Goal: Task Accomplishment & Management: Use online tool/utility

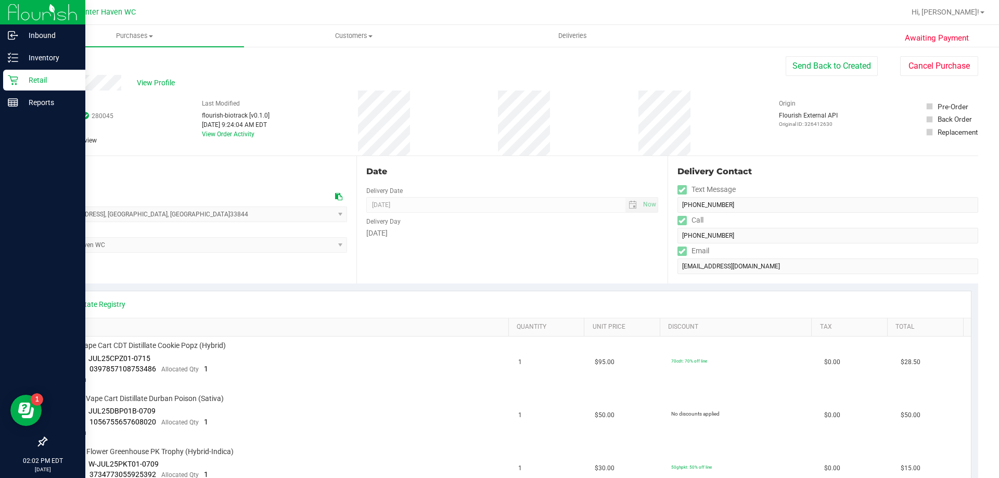
scroll to position [156, 0]
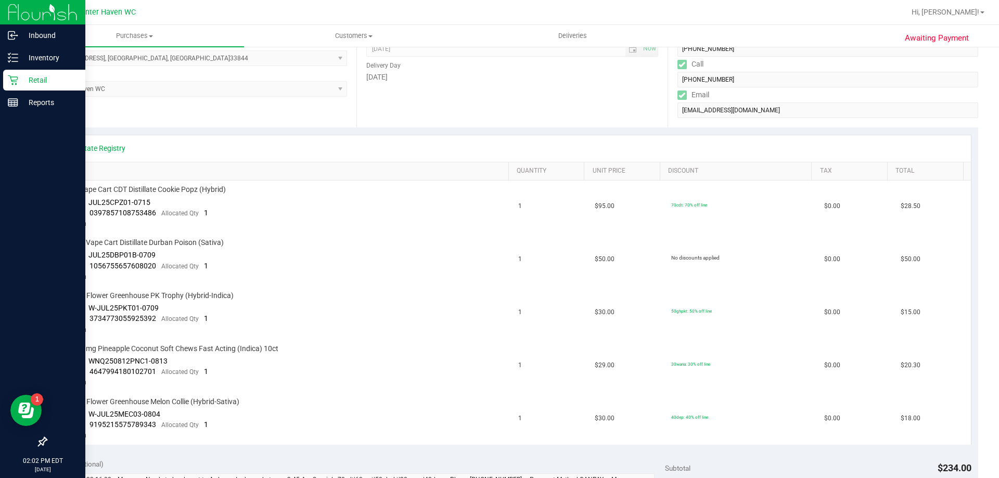
click at [28, 83] on p "Retail" at bounding box center [49, 80] width 62 height 12
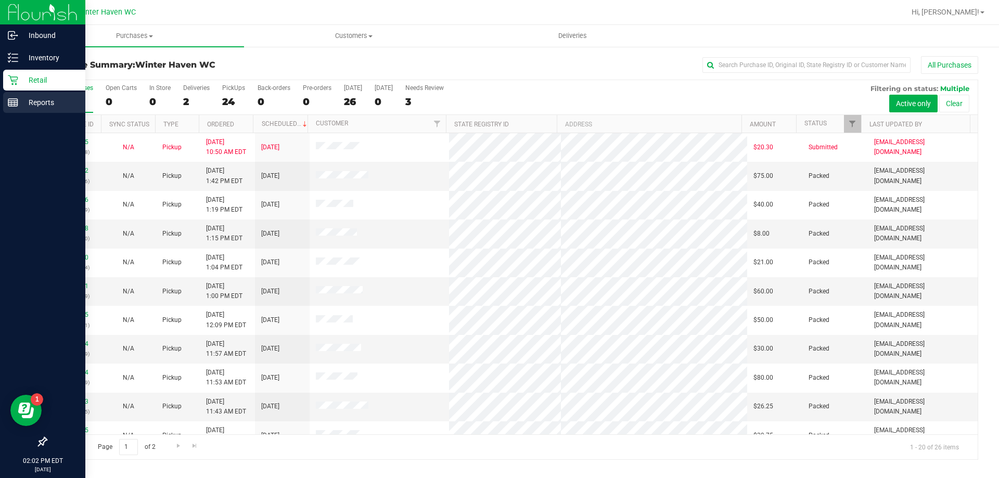
click at [16, 97] on icon at bounding box center [13, 102] width 10 height 10
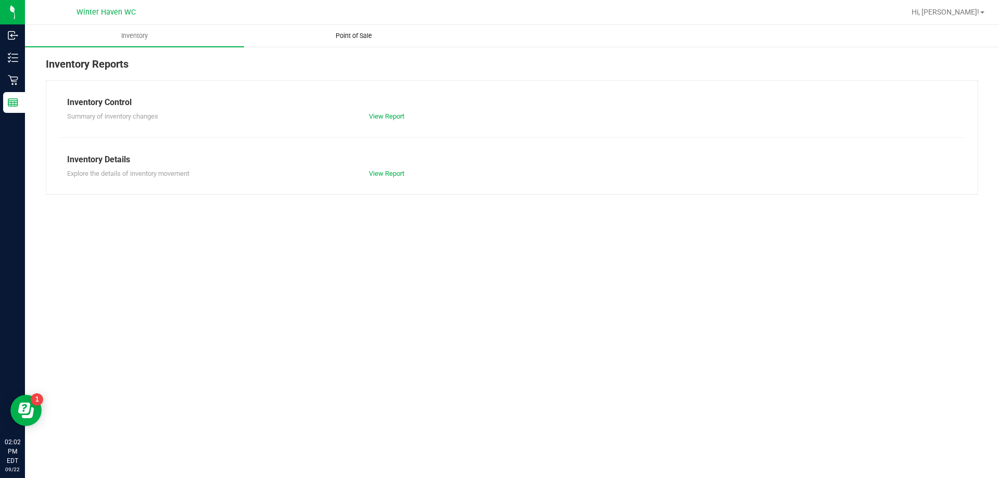
click at [353, 41] on uib-tab-heading "Point of Sale" at bounding box center [354, 35] width 218 height 21
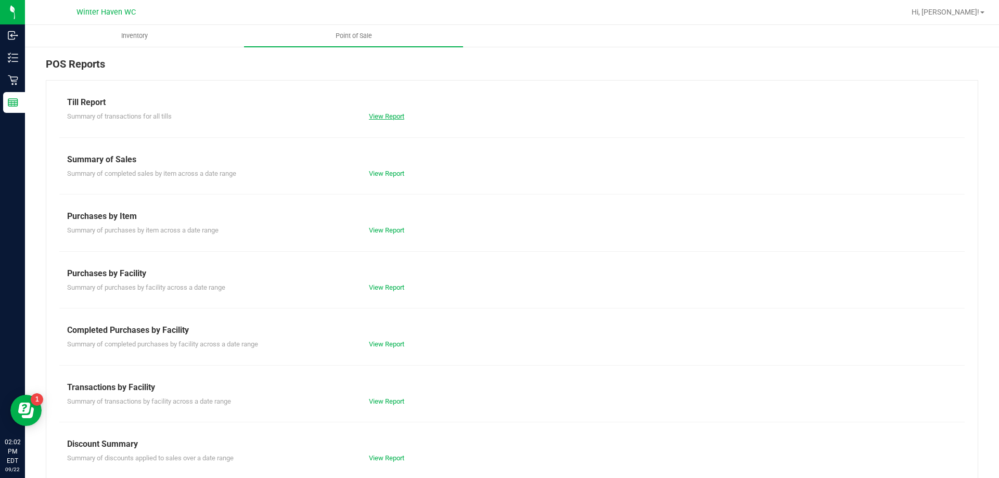
click at [389, 119] on link "View Report" at bounding box center [386, 116] width 35 height 8
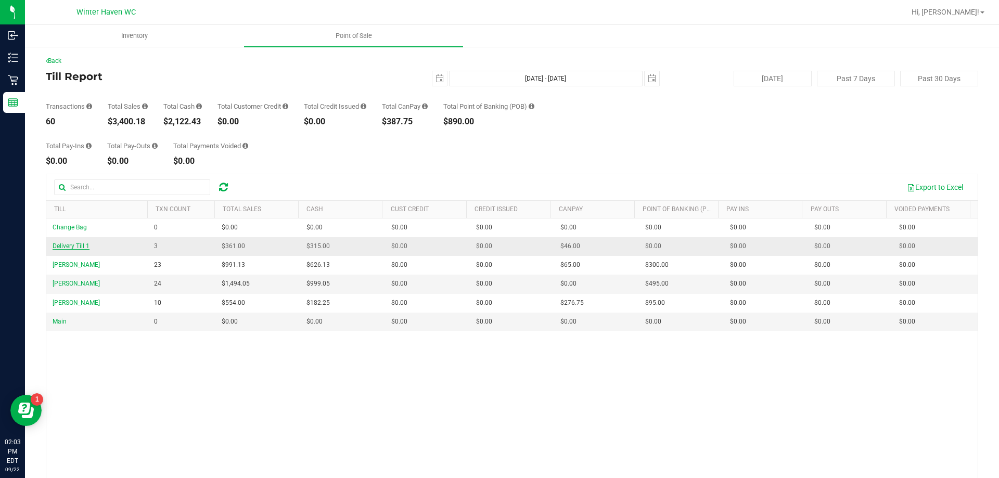
click at [74, 249] on span "Delivery Till 1" at bounding box center [71, 245] width 37 height 7
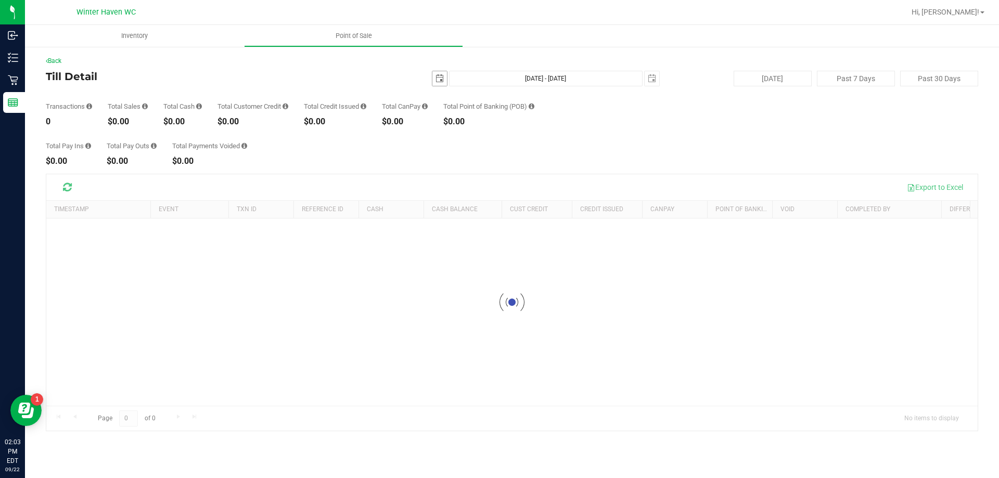
click at [438, 80] on span "select" at bounding box center [439, 78] width 8 height 8
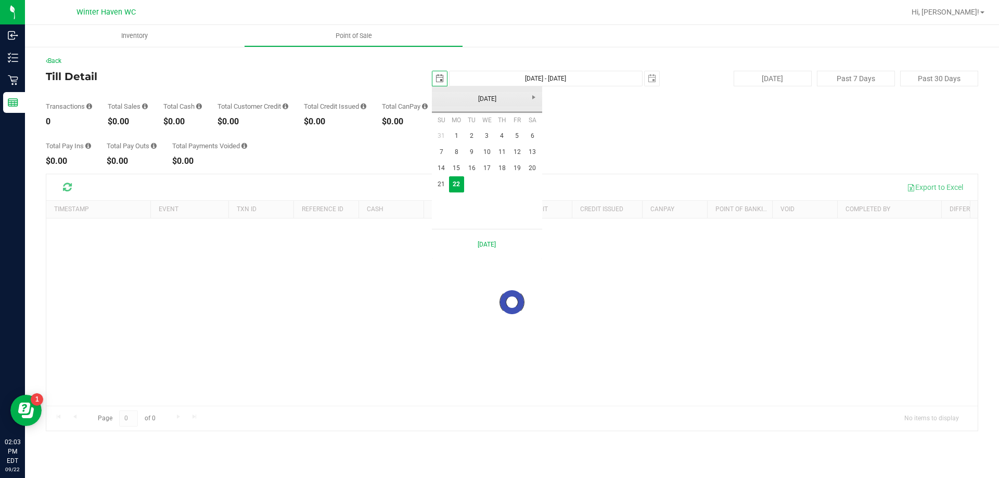
scroll to position [0, 26]
click at [483, 104] on link "[DATE]" at bounding box center [487, 99] width 112 height 16
click at [453, 129] on link "Jan" at bounding box center [447, 127] width 27 height 27
click at [485, 136] on link "1" at bounding box center [486, 136] width 15 height 16
type input "[DATE]"
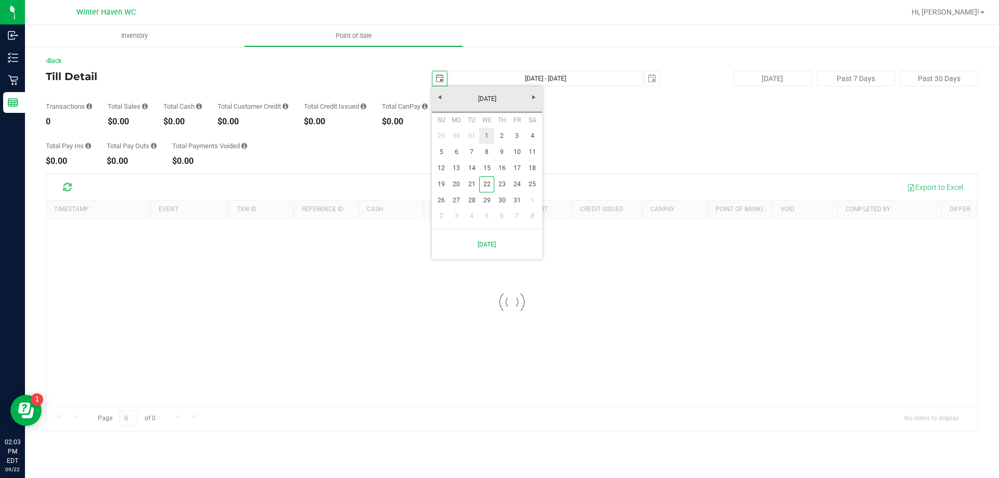
type input "[DATE] - [DATE]"
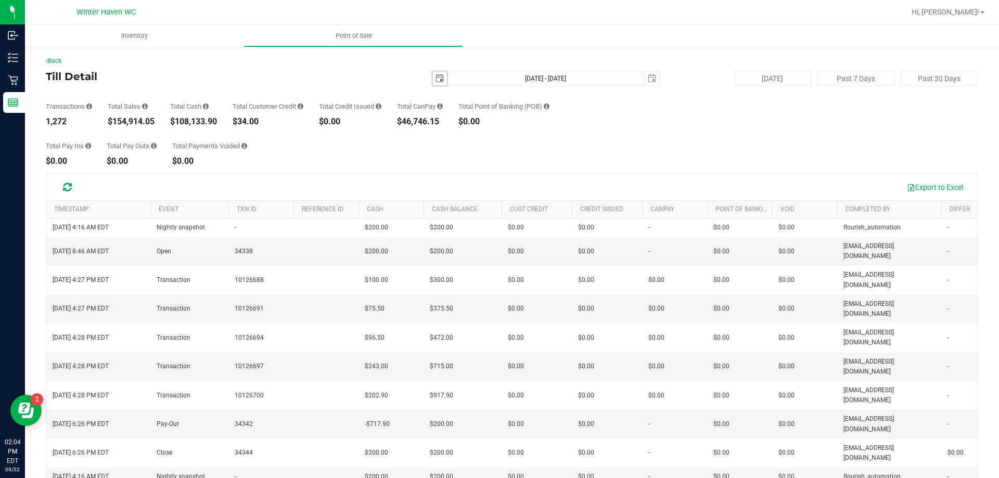
click at [439, 75] on span "select" at bounding box center [439, 78] width 15 height 15
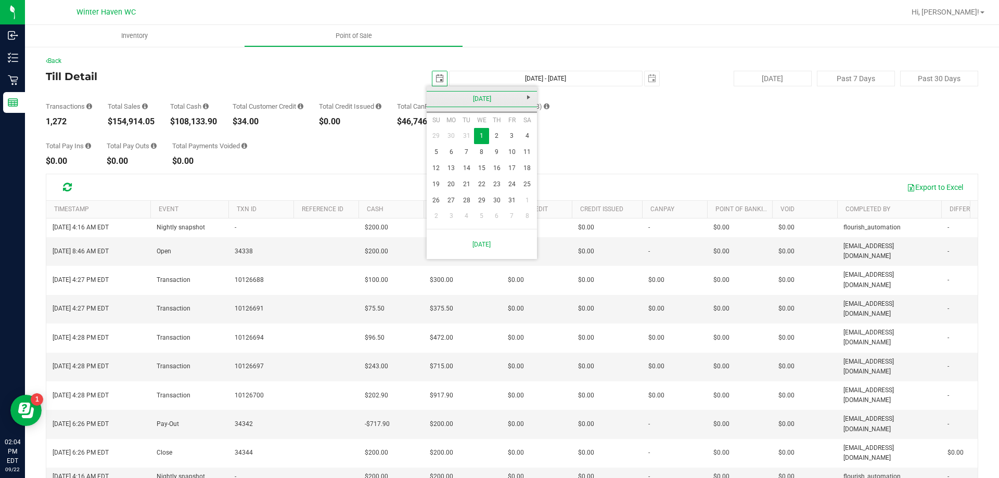
click at [469, 103] on link "[DATE]" at bounding box center [482, 99] width 112 height 16
click at [434, 185] on link "Sep" at bounding box center [442, 186] width 27 height 27
click at [450, 136] on link "1" at bounding box center [451, 136] width 15 height 16
type input "[DATE]"
type input "[DATE] - [DATE]"
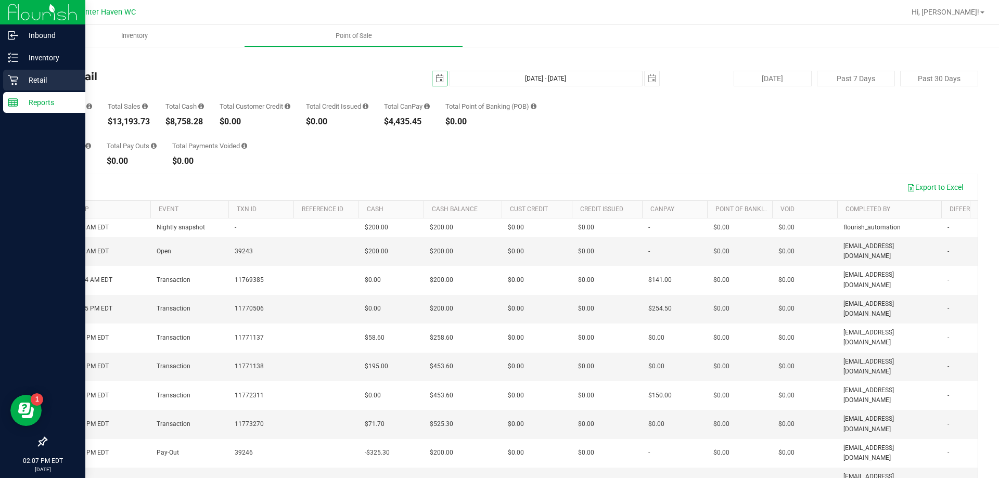
click at [39, 80] on p "Retail" at bounding box center [49, 80] width 62 height 12
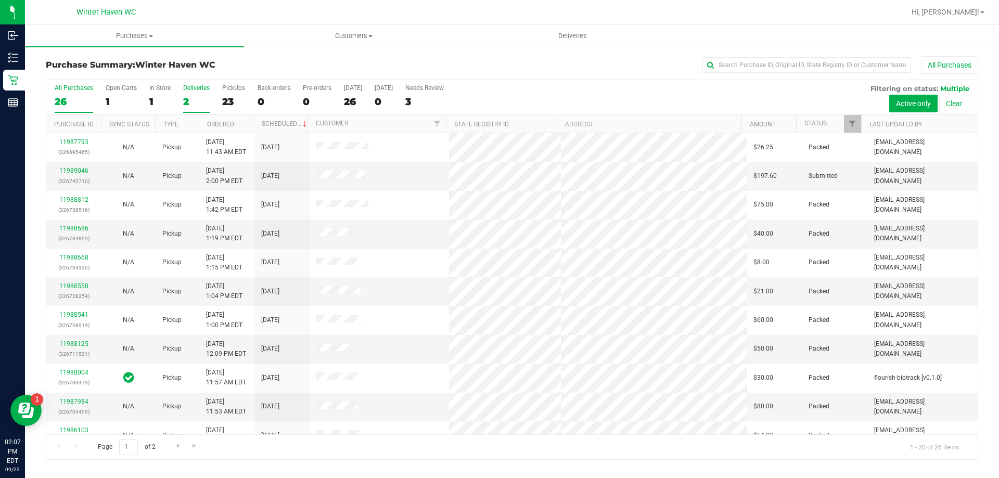
click at [184, 102] on div "2" at bounding box center [196, 102] width 27 height 12
click at [0, 0] on input "Deliveries 2" at bounding box center [0, 0] width 0 height 0
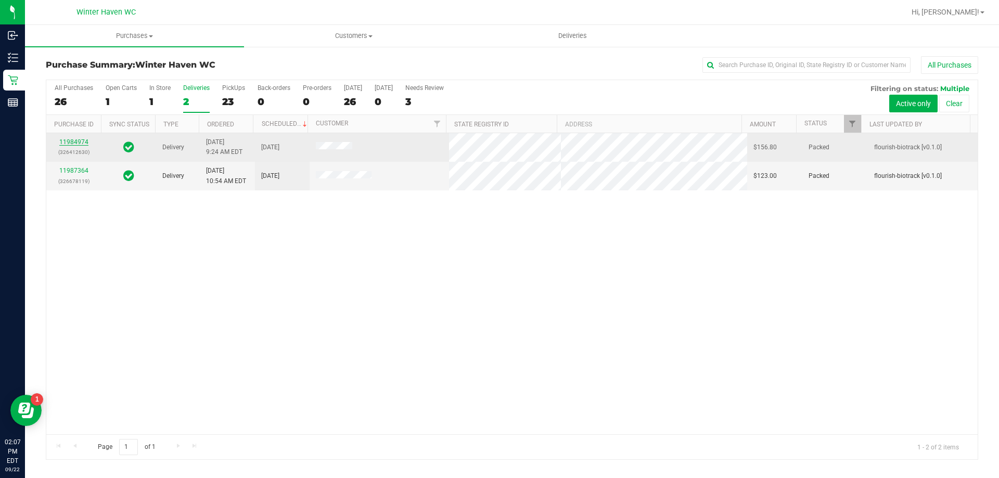
click at [81, 141] on link "11984974" at bounding box center [73, 141] width 29 height 7
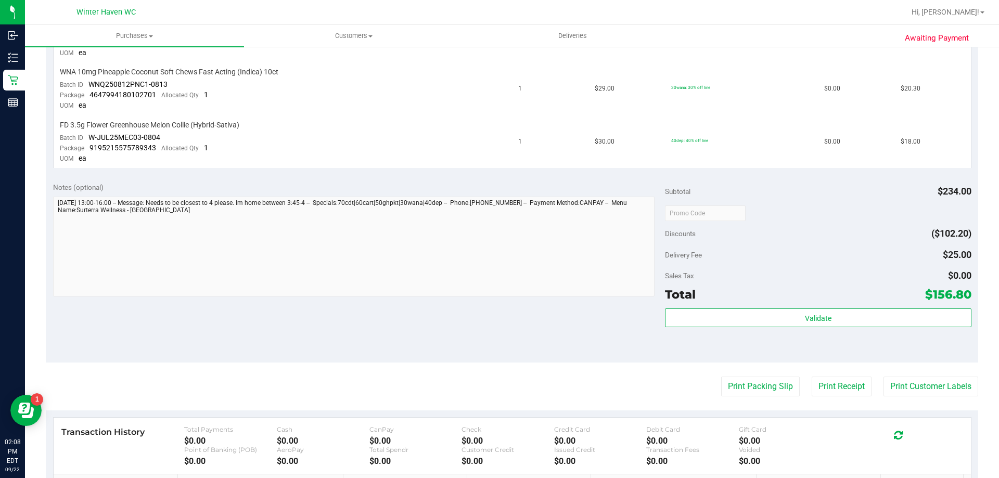
scroll to position [572, 0]
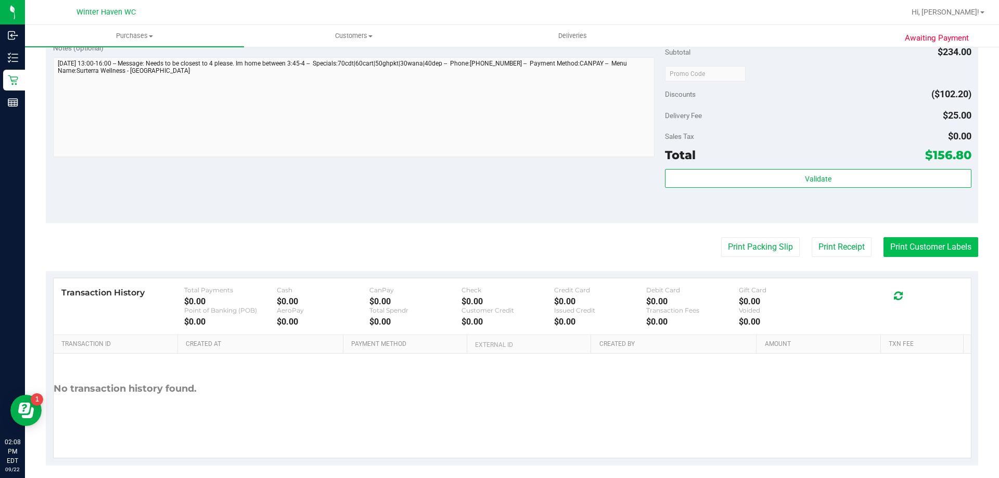
click at [905, 246] on button "Print Customer Labels" at bounding box center [930, 247] width 95 height 20
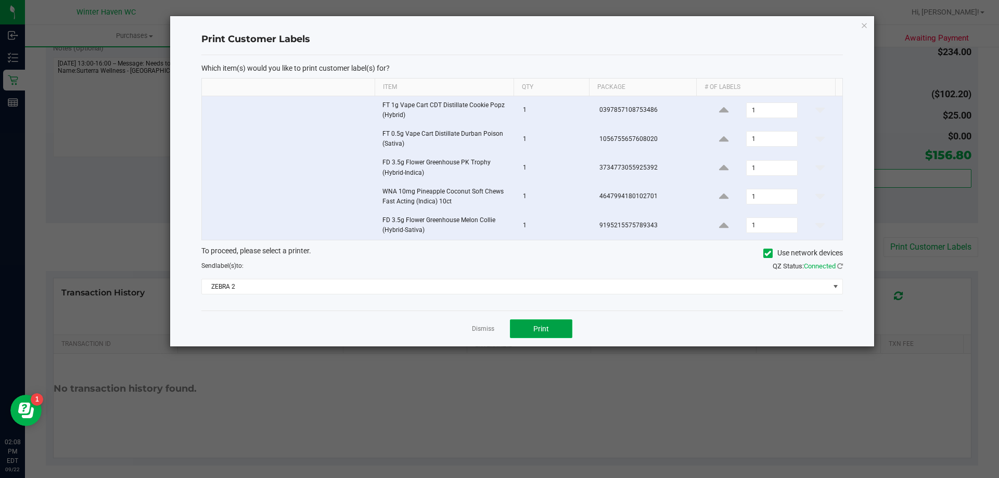
click at [540, 329] on span "Print" at bounding box center [541, 329] width 16 height 8
click at [484, 327] on link "Dismiss" at bounding box center [483, 329] width 22 height 9
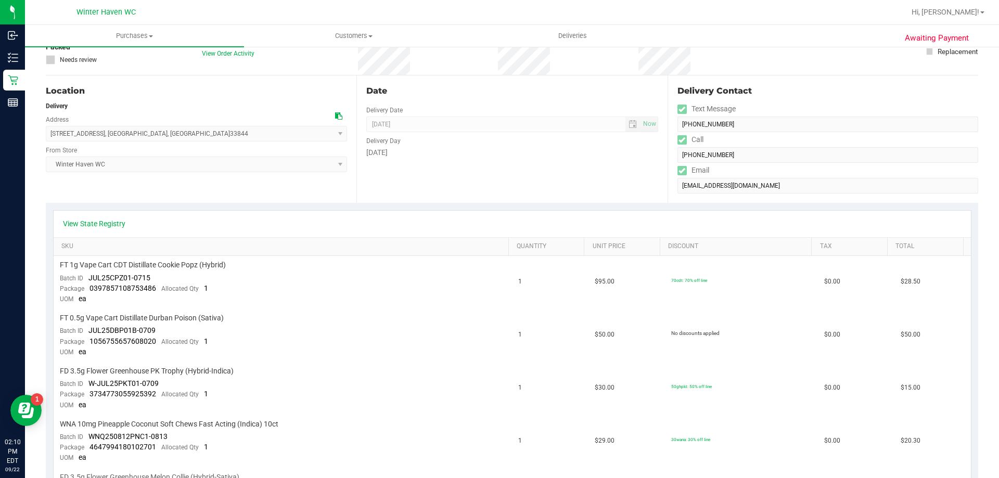
scroll to position [0, 0]
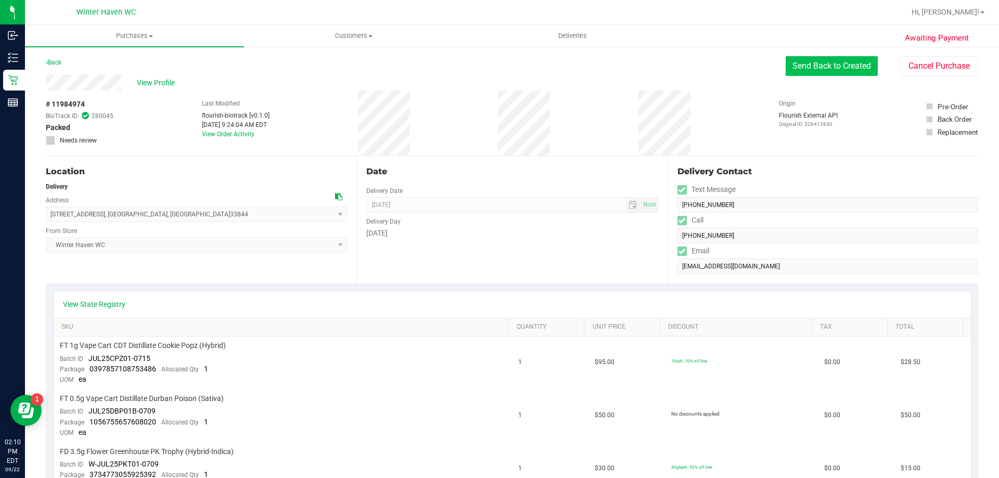
click at [806, 68] on button "Send Back to Created" at bounding box center [832, 66] width 92 height 20
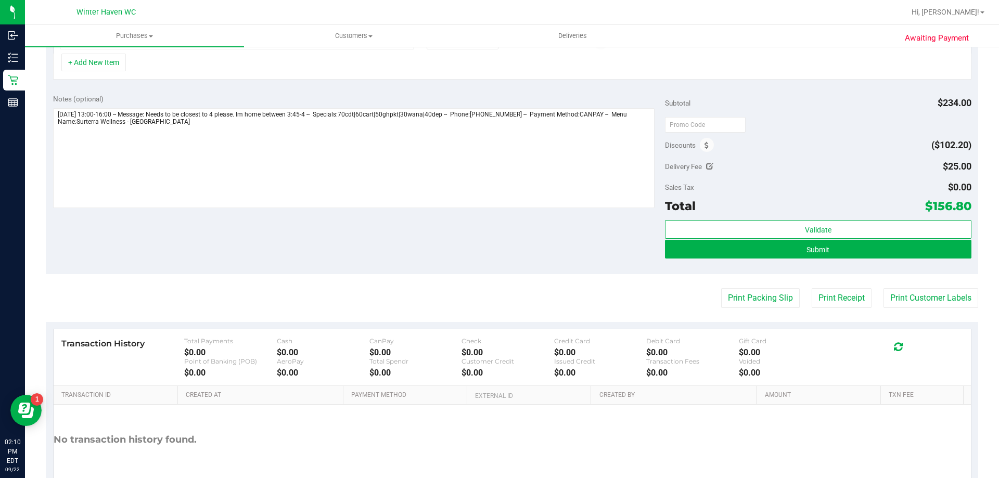
scroll to position [308, 0]
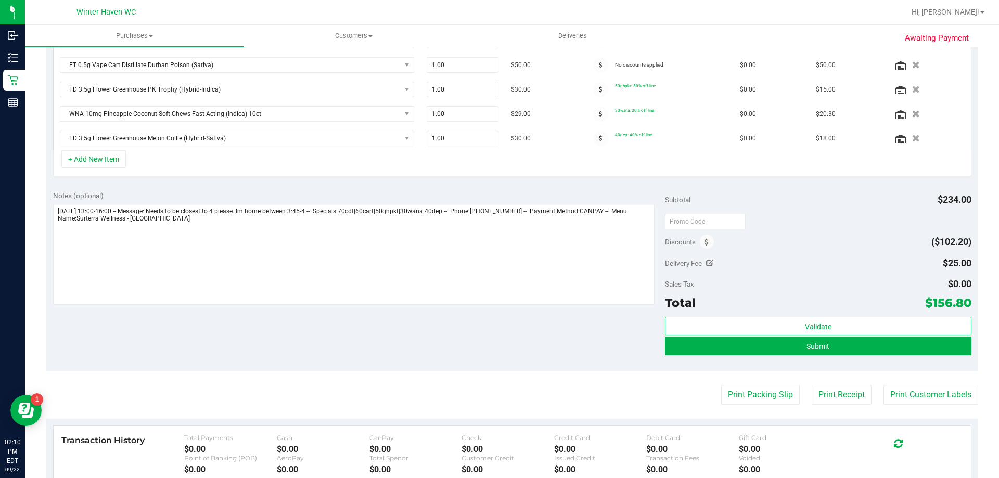
click at [707, 265] on icon at bounding box center [709, 263] width 7 height 7
type input "$25.00"
drag, startPoint x: 921, startPoint y: 268, endPoint x: 726, endPoint y: 267, distance: 195.1
click at [726, 267] on div "Delivery Fee $25.00 25" at bounding box center [818, 263] width 306 height 19
type input "0.00"
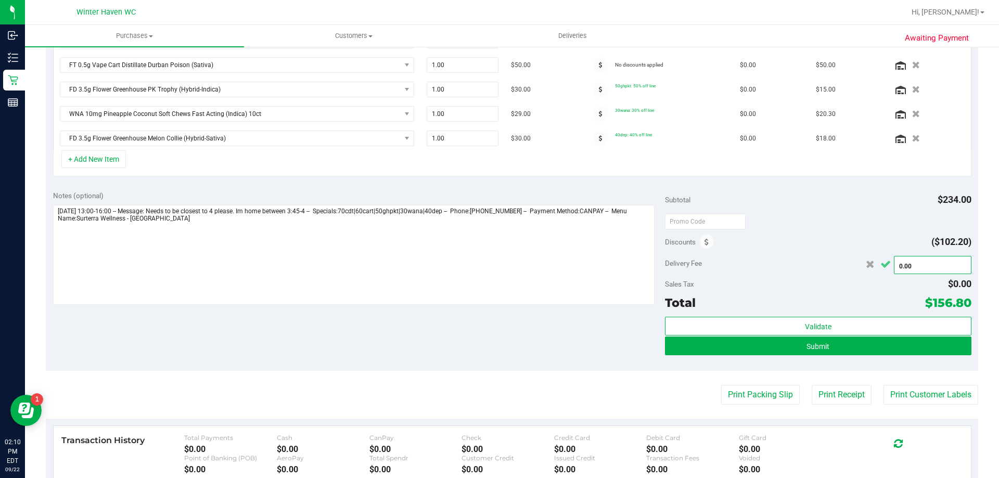
type input "$0.00"
click at [880, 266] on icon "Cancel button" at bounding box center [885, 265] width 10 height 8
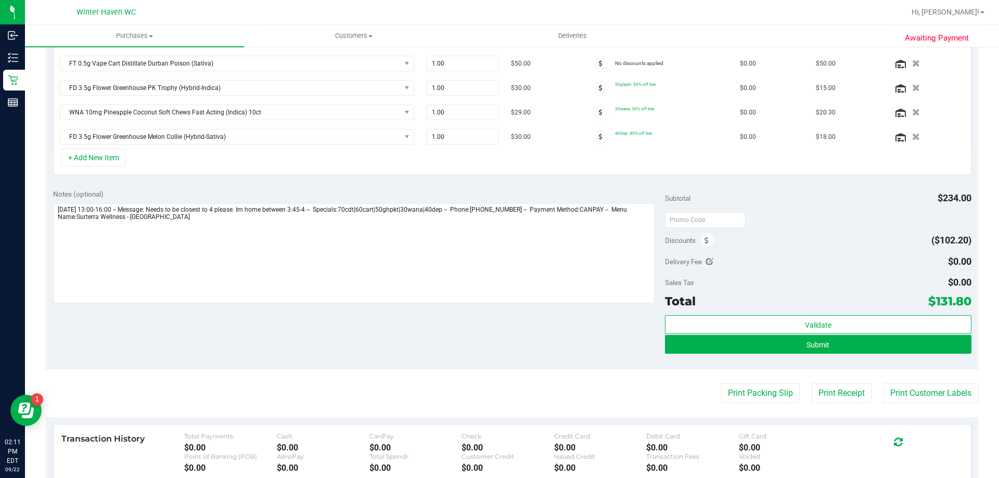
click at [581, 165] on div "+ Add New Item" at bounding box center [512, 162] width 918 height 26
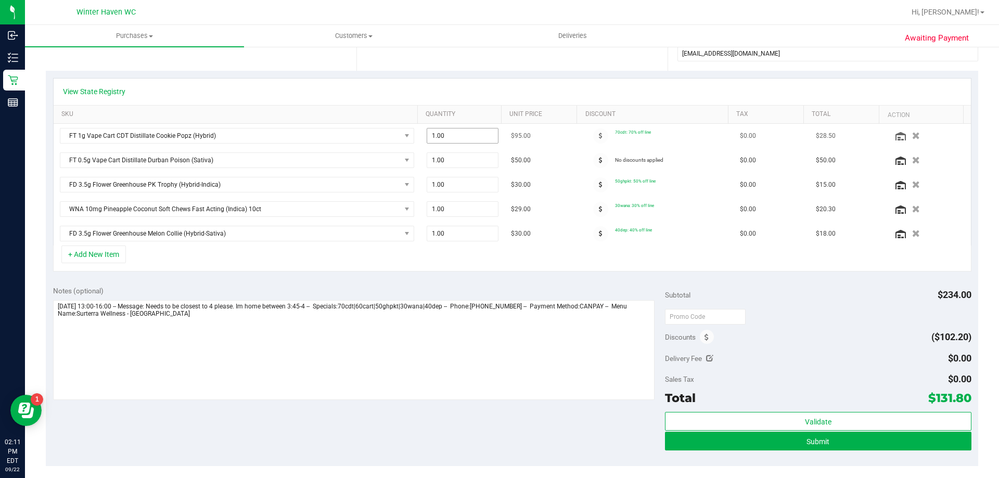
scroll to position [206, 0]
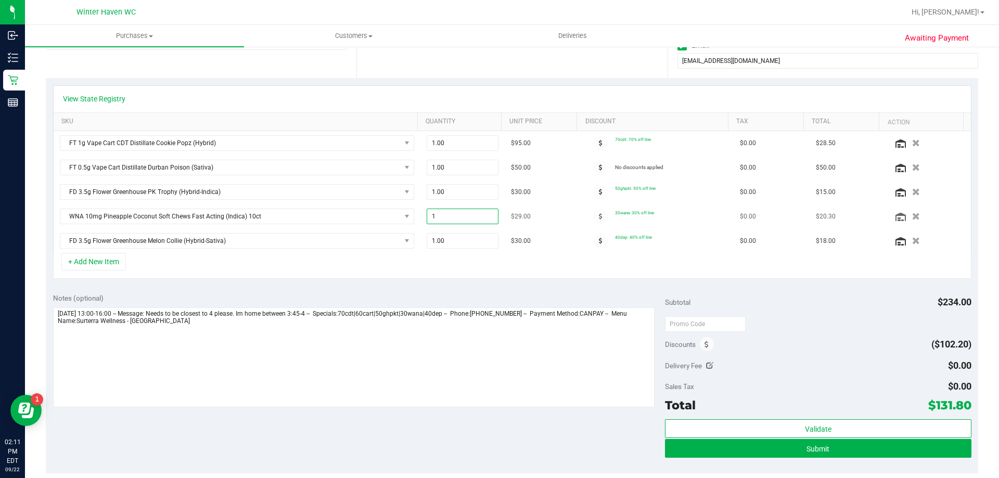
drag, startPoint x: 446, startPoint y: 216, endPoint x: 421, endPoint y: 215, distance: 25.0
click at [427, 215] on span "1.00 1" at bounding box center [463, 217] width 72 height 16
type input "2"
type input "2.00"
click at [448, 263] on div "+ Add New Item" at bounding box center [512, 266] width 918 height 26
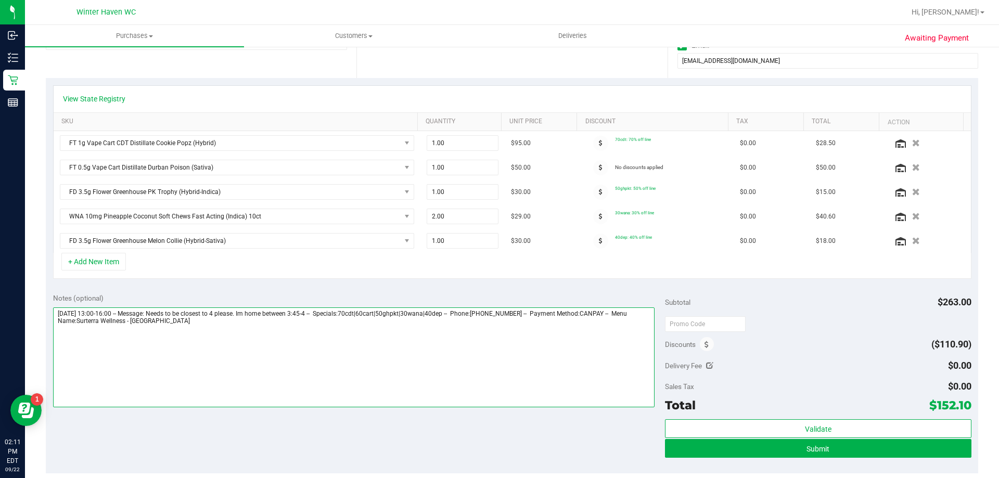
drag, startPoint x: 348, startPoint y: 312, endPoint x: 321, endPoint y: 315, distance: 26.7
click at [321, 315] on textarea at bounding box center [354, 357] width 602 height 100
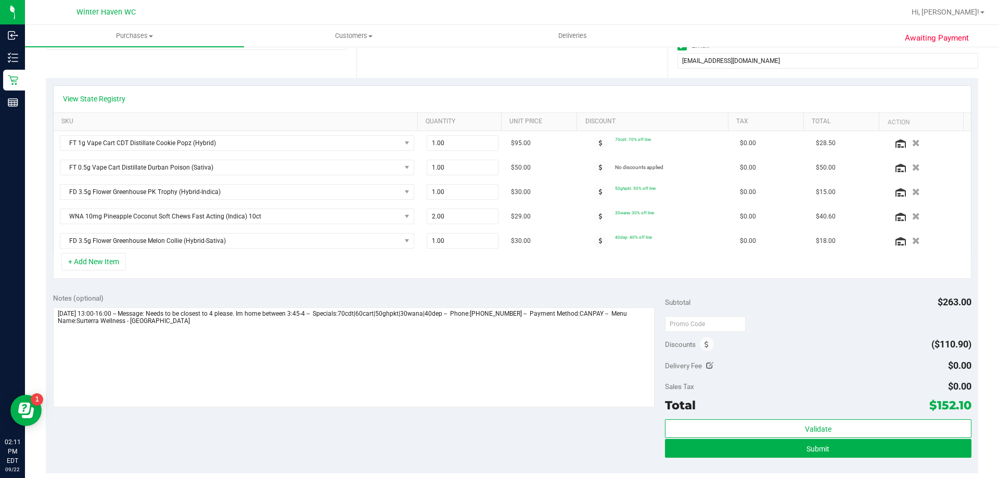
click at [342, 292] on div "Notes (optional) Subtotal $263.00 Discounts ($110.90) Delivery Fee $0.00 0 $0.0…" at bounding box center [512, 379] width 932 height 187
click at [339, 285] on div "View State Registry SKU Quantity Unit Price Discount Tax Total Action FT 1g Vap…" at bounding box center [512, 182] width 932 height 208
click at [806, 449] on span "Submit" at bounding box center [817, 449] width 23 height 8
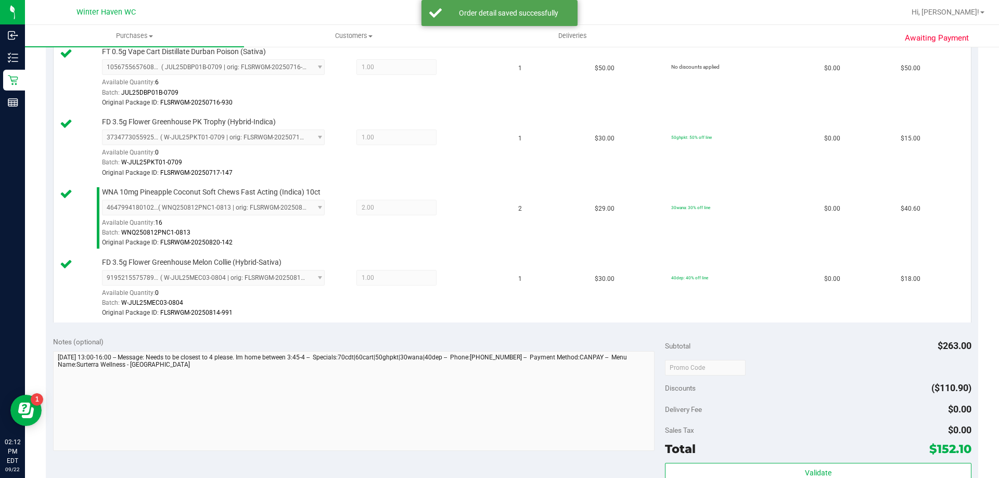
scroll to position [624, 0]
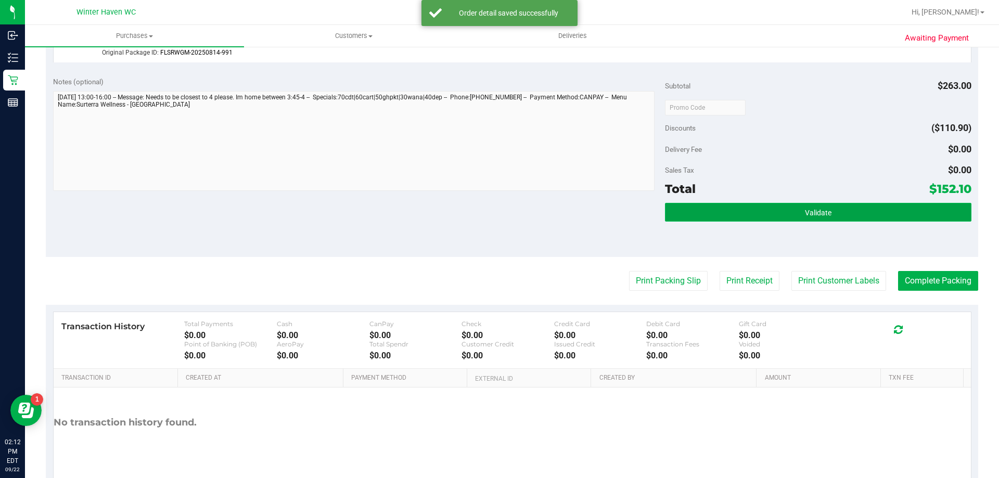
click at [816, 210] on span "Validate" at bounding box center [818, 213] width 27 height 8
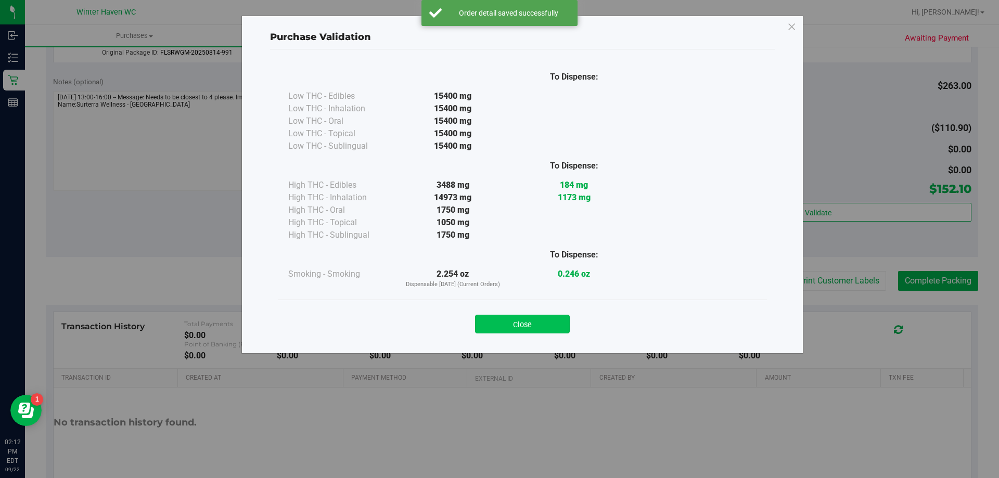
click at [529, 320] on button "Close" at bounding box center [522, 324] width 95 height 19
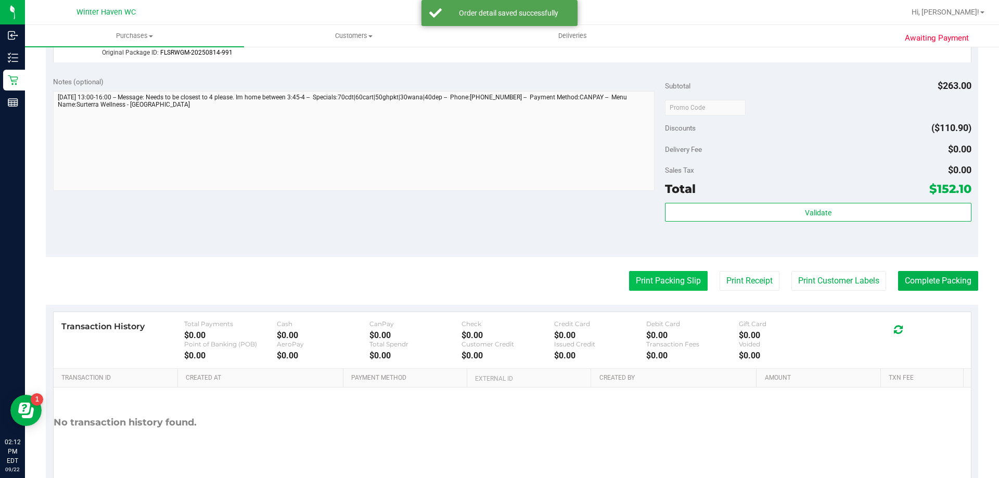
click at [652, 282] on button "Print Packing Slip" at bounding box center [668, 281] width 79 height 20
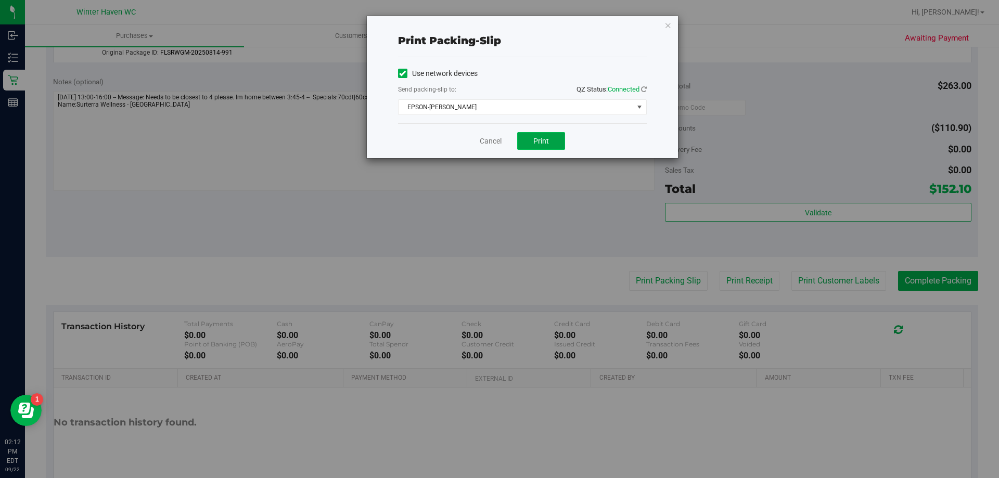
click at [537, 140] on span "Print" at bounding box center [541, 141] width 16 height 8
drag, startPoint x: 488, startPoint y: 140, endPoint x: 520, endPoint y: 148, distance: 33.6
click at [489, 141] on link "Cancel" at bounding box center [491, 141] width 22 height 11
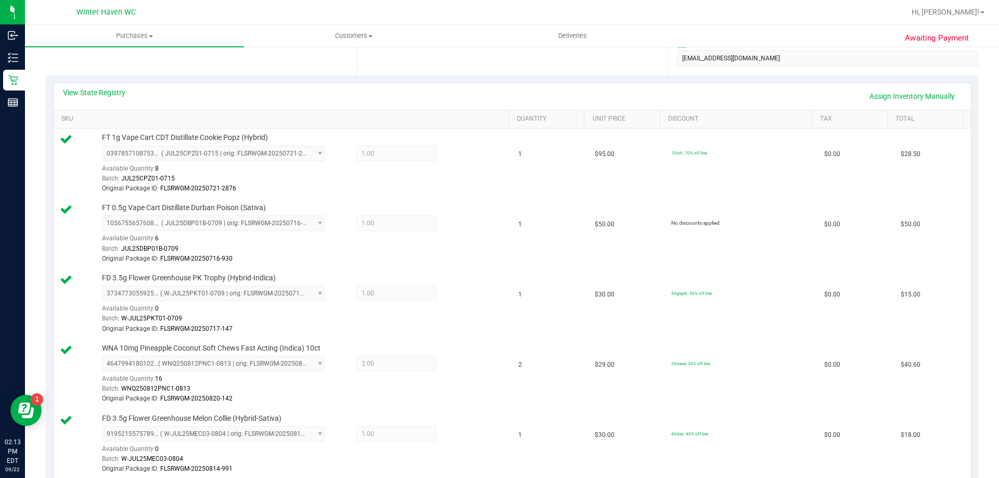
scroll to position [0, 0]
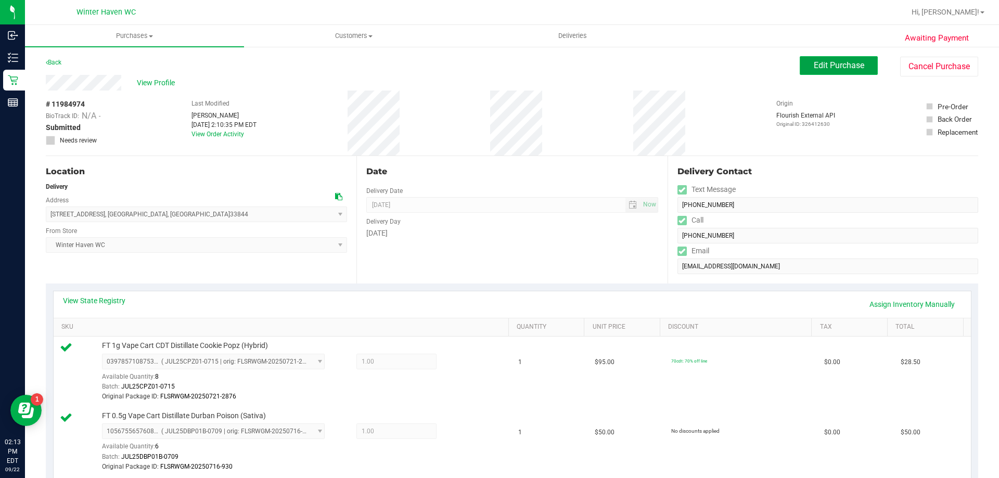
click at [843, 69] on span "Edit Purchase" at bounding box center [839, 65] width 50 height 10
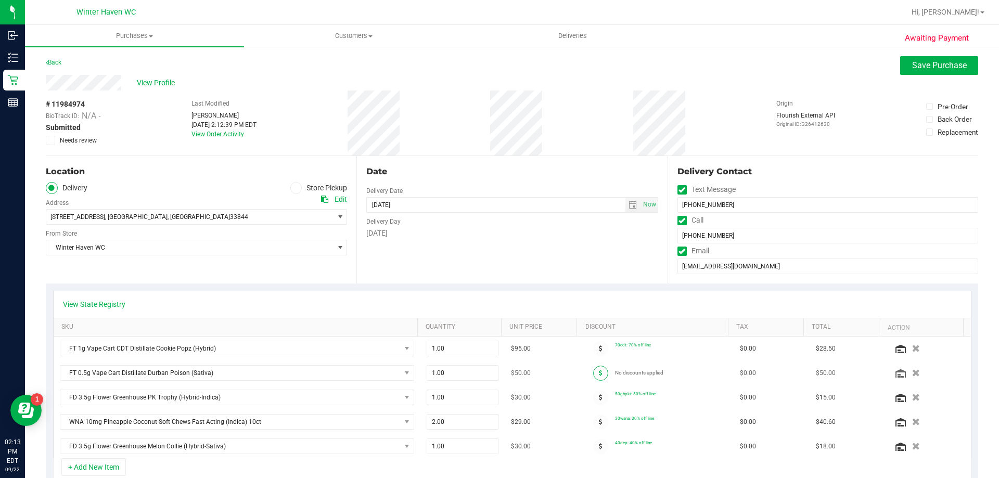
click at [593, 377] on span at bounding box center [600, 373] width 15 height 15
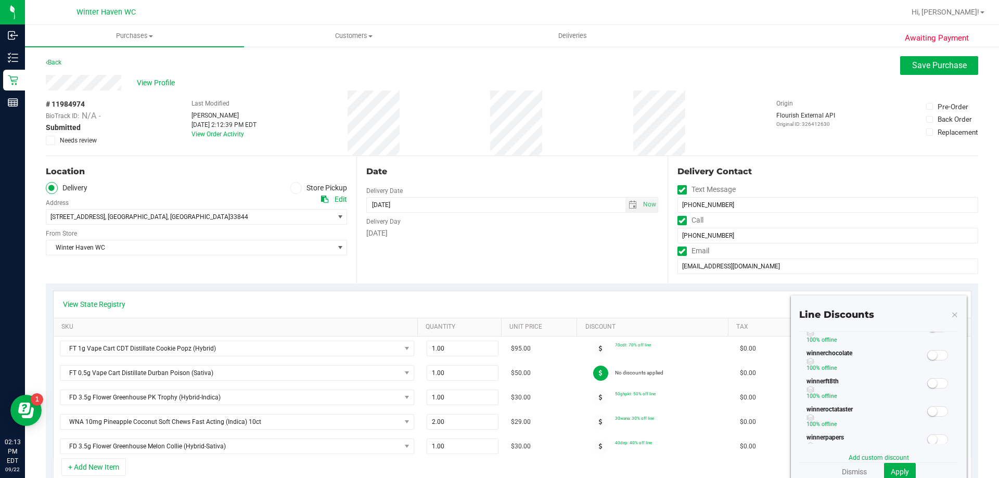
scroll to position [310, 0]
click at [845, 470] on link "Dismiss" at bounding box center [854, 472] width 25 height 10
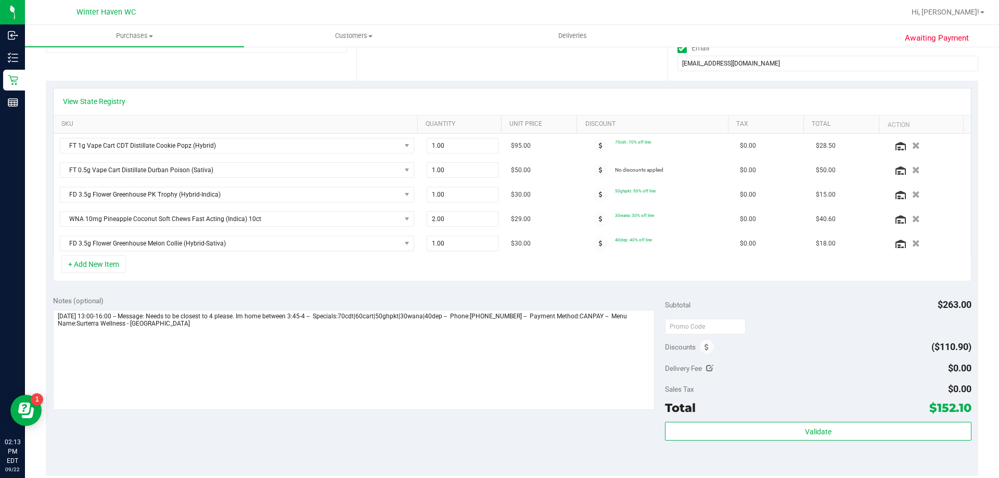
scroll to position [104, 0]
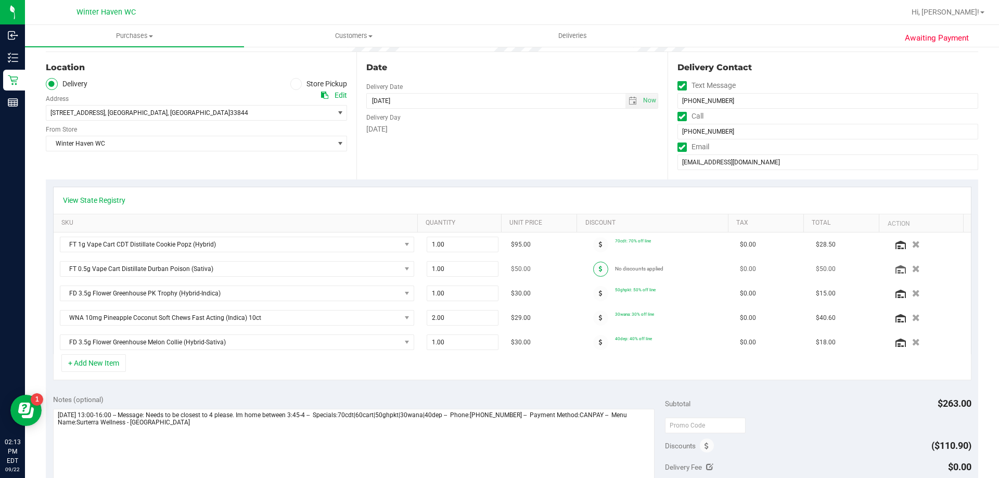
click at [595, 271] on span at bounding box center [600, 269] width 15 height 15
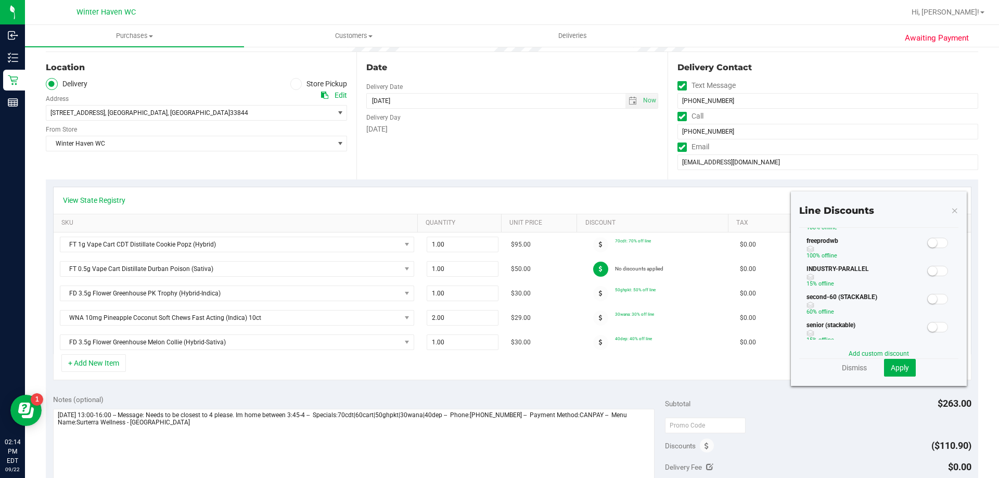
click at [928, 300] on small at bounding box center [932, 298] width 9 height 9
click at [928, 329] on small at bounding box center [932, 327] width 9 height 9
click at [894, 364] on span "Apply" at bounding box center [900, 368] width 18 height 8
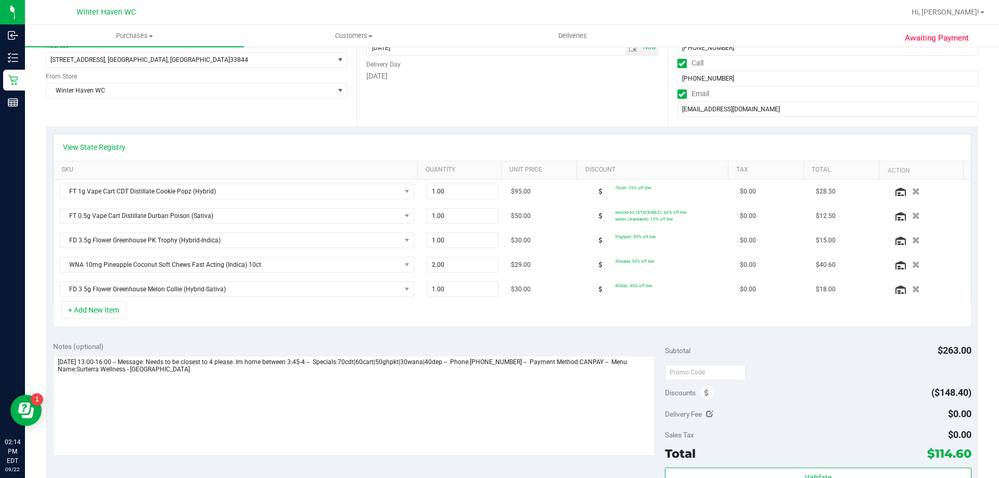
scroll to position [156, 0]
click at [599, 216] on icon at bounding box center [601, 217] width 4 height 6
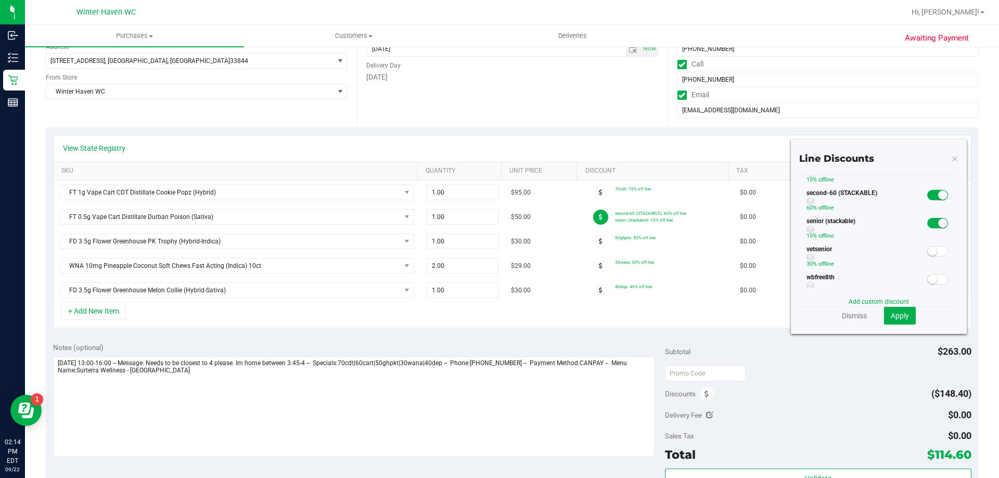
click at [929, 223] on span at bounding box center [937, 223] width 21 height 10
click at [891, 313] on span "Apply" at bounding box center [900, 316] width 18 height 8
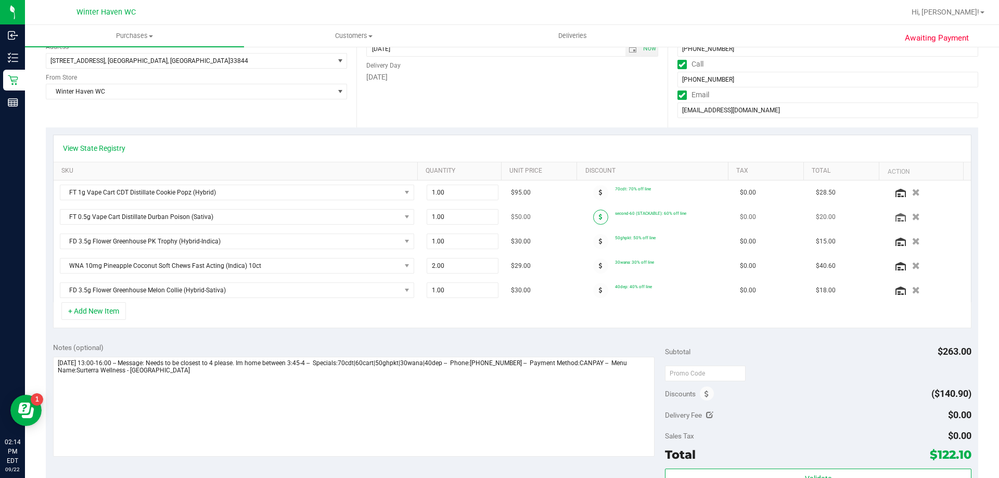
click at [596, 217] on span at bounding box center [600, 217] width 15 height 15
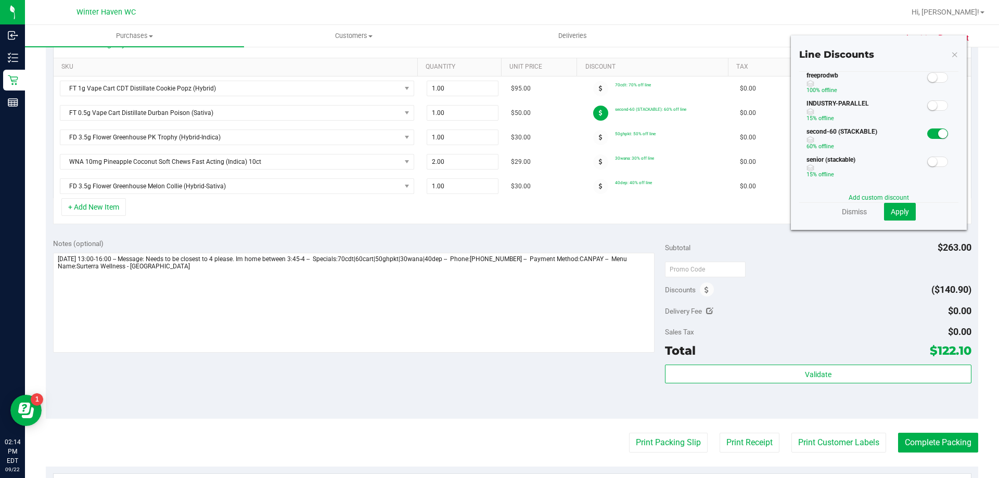
scroll to position [101, 0]
click at [938, 146] on small at bounding box center [942, 145] width 9 height 9
click at [893, 209] on span "Apply" at bounding box center [900, 212] width 18 height 8
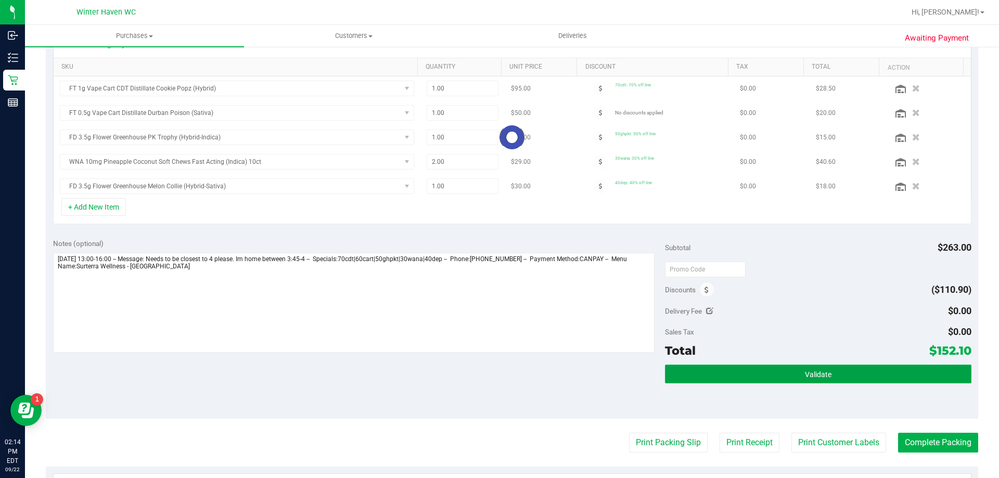
click at [860, 375] on button "Validate" at bounding box center [818, 374] width 306 height 19
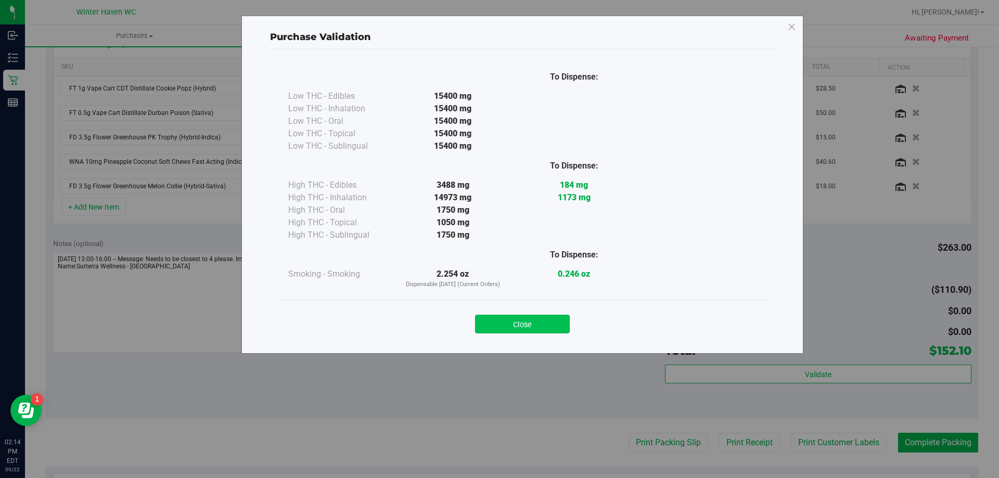
click at [547, 323] on button "Close" at bounding box center [522, 324] width 95 height 19
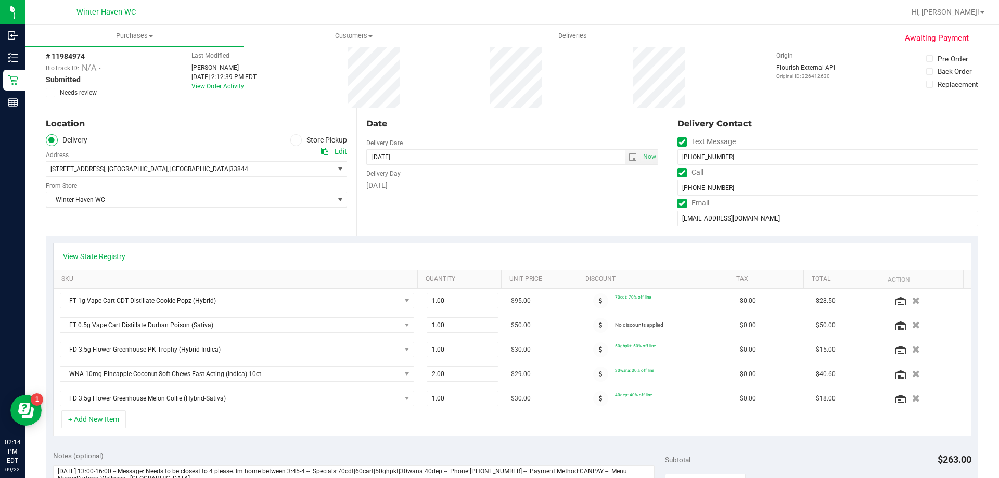
scroll to position [0, 0]
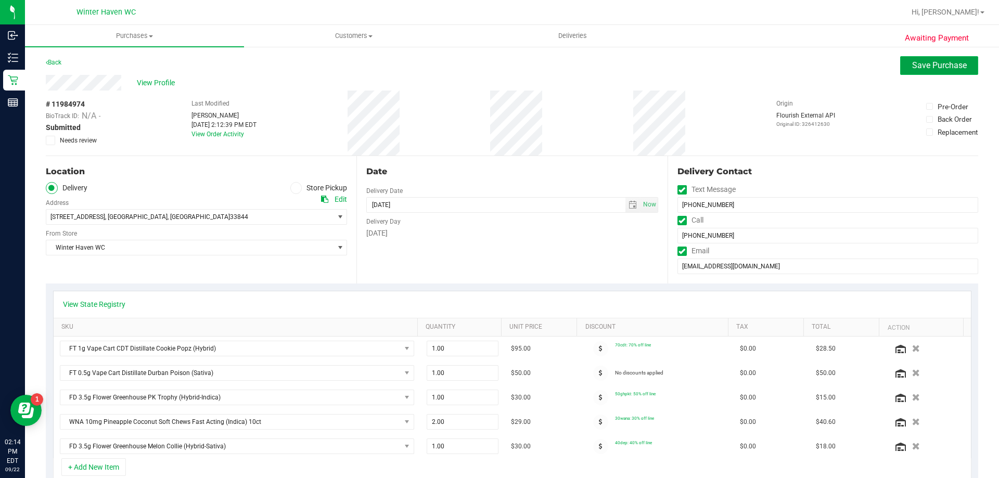
click at [914, 65] on span "Save Purchase" at bounding box center [939, 65] width 55 height 10
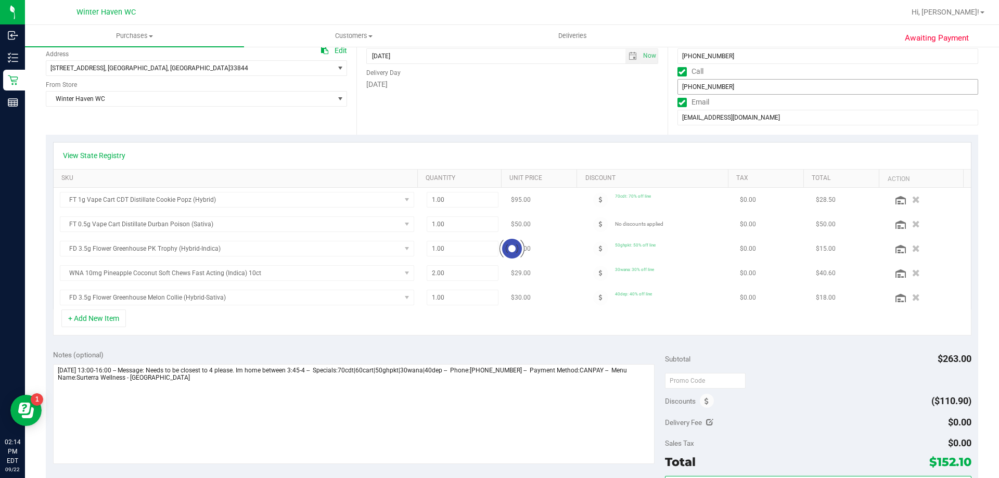
scroll to position [260, 0]
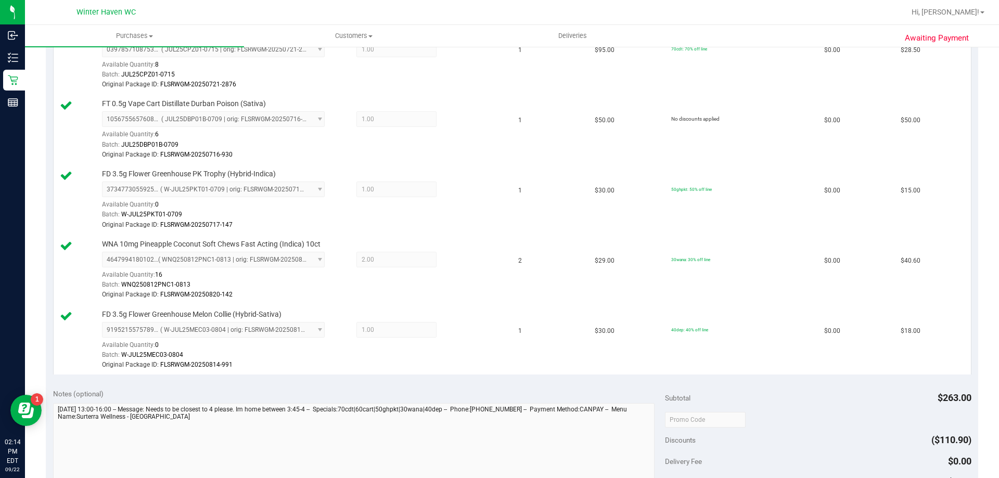
scroll to position [572, 0]
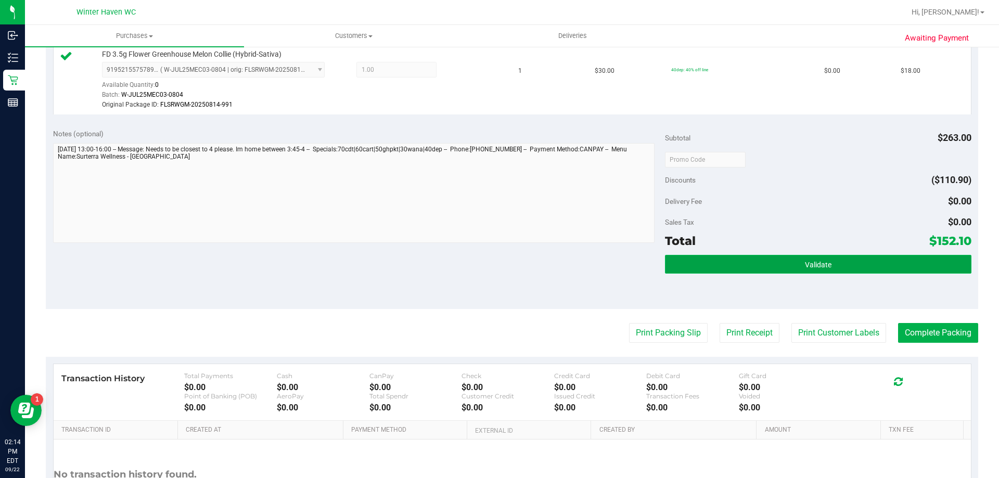
click at [881, 270] on button "Validate" at bounding box center [818, 264] width 306 height 19
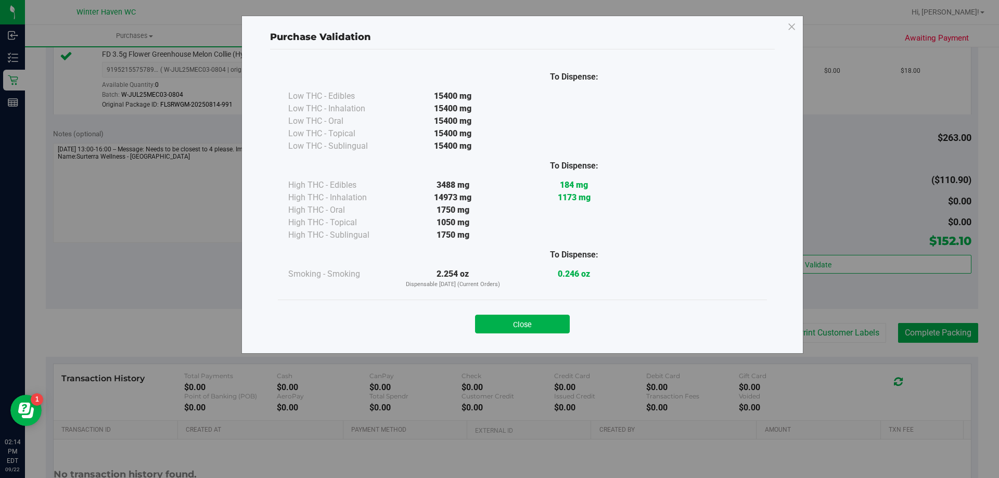
click at [534, 331] on button "Close" at bounding box center [522, 324] width 95 height 19
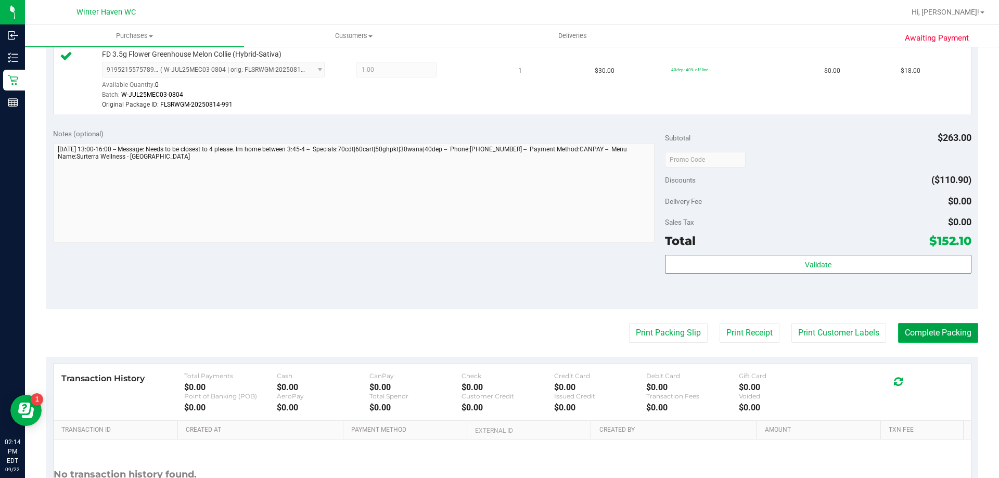
click at [918, 340] on button "Complete Packing" at bounding box center [938, 333] width 80 height 20
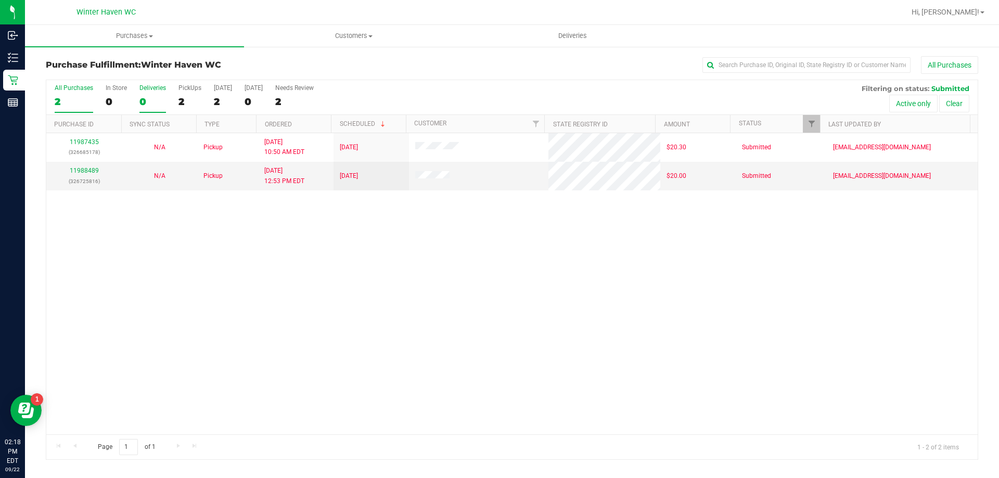
click at [143, 103] on div "0" at bounding box center [152, 102] width 27 height 12
click at [0, 0] on input "Deliveries 0" at bounding box center [0, 0] width 0 height 0
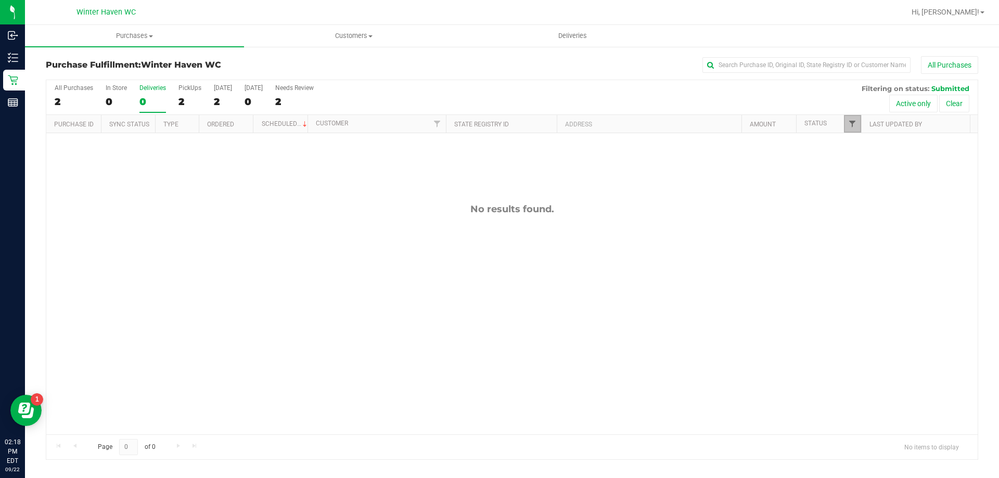
click at [852, 126] on span "Filter" at bounding box center [852, 124] width 8 height 8
click at [860, 238] on input "Packed" at bounding box center [857, 238] width 7 height 7
checkbox input "true"
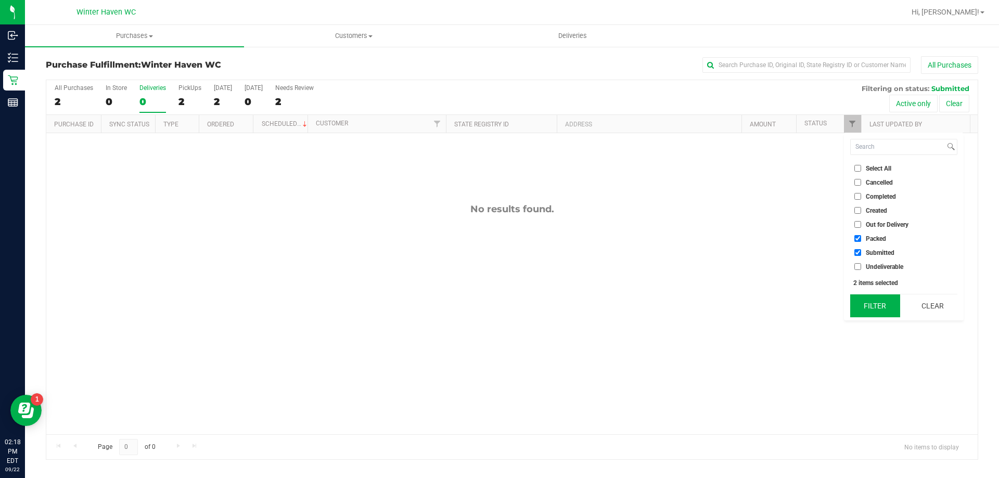
click at [873, 301] on button "Filter" at bounding box center [875, 305] width 50 height 23
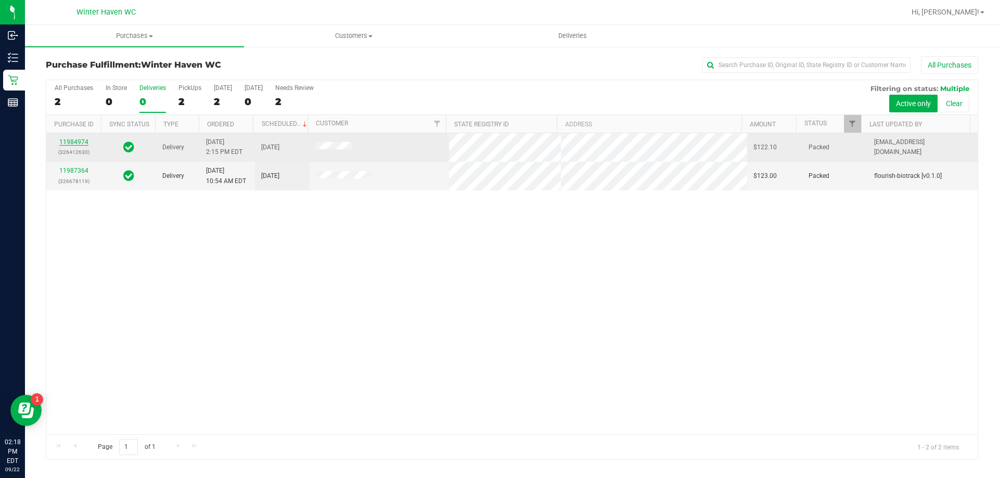
click at [78, 141] on link "11984974" at bounding box center [73, 141] width 29 height 7
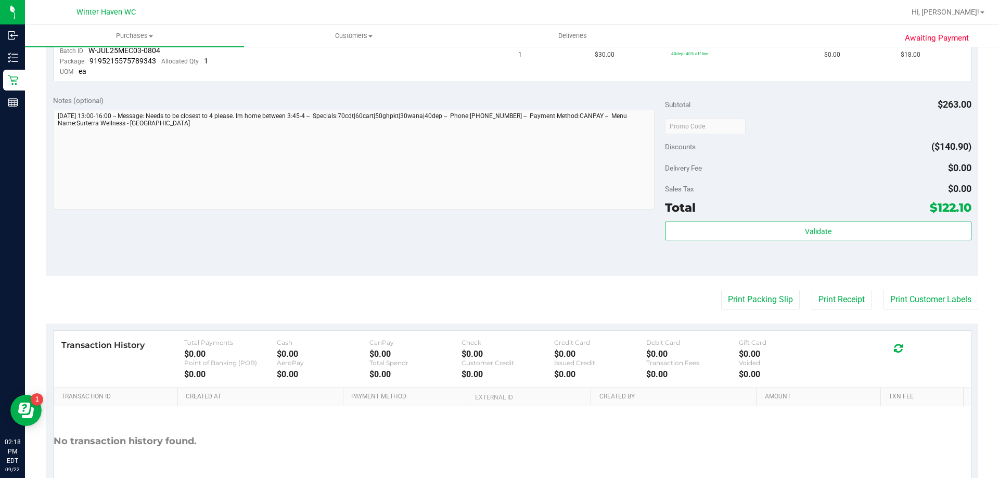
scroll to position [520, 0]
click at [814, 302] on button "Print Receipt" at bounding box center [842, 299] width 60 height 20
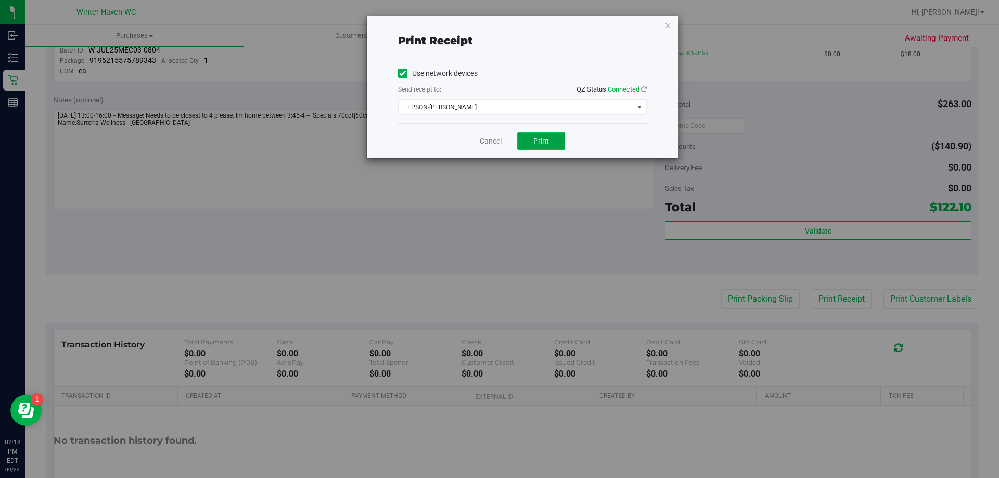
click at [538, 145] on button "Print" at bounding box center [541, 141] width 48 height 18
click at [492, 145] on link "Cancel" at bounding box center [491, 141] width 22 height 11
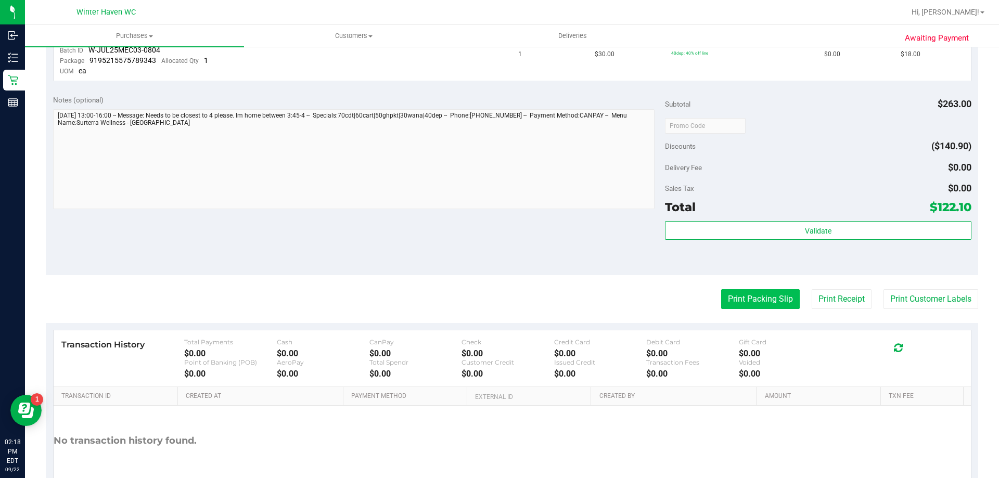
click at [761, 304] on button "Print Packing Slip" at bounding box center [760, 299] width 79 height 20
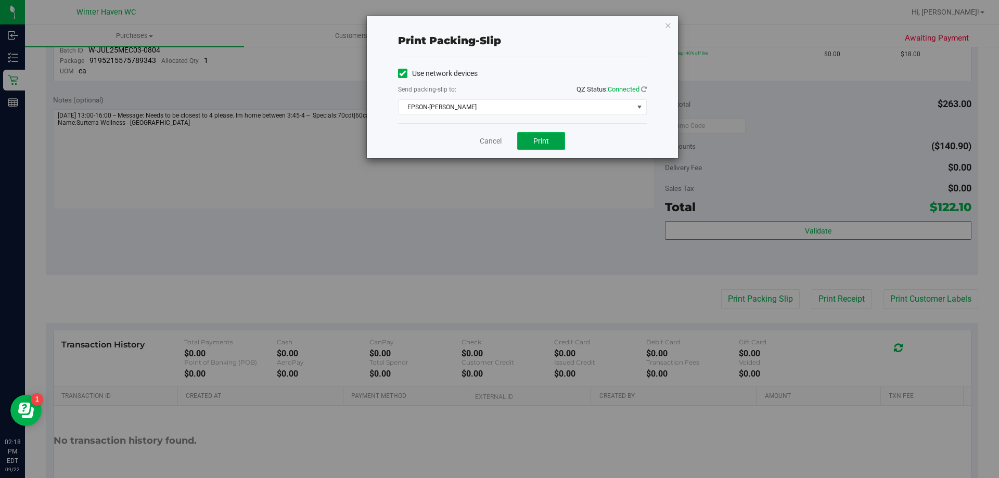
click at [526, 138] on button "Print" at bounding box center [541, 141] width 48 height 18
click at [490, 139] on link "Cancel" at bounding box center [491, 141] width 22 height 11
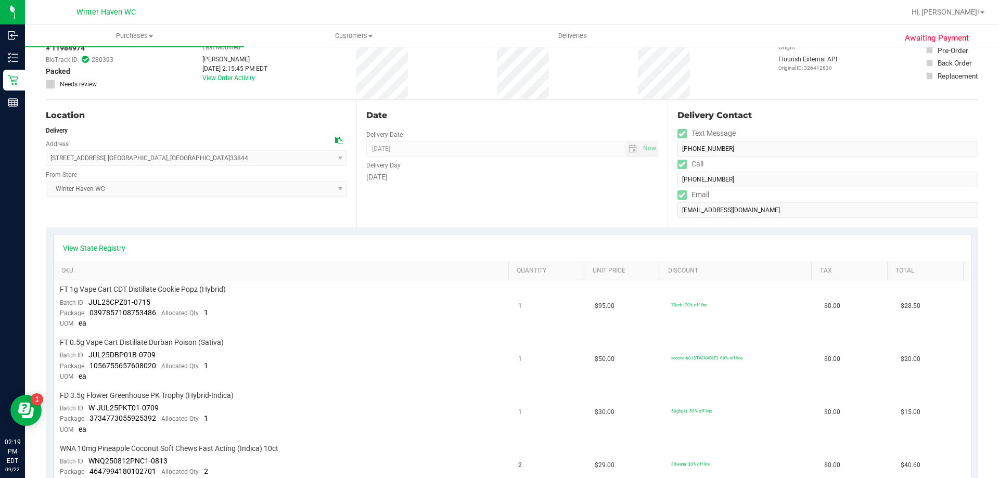
scroll to position [0, 0]
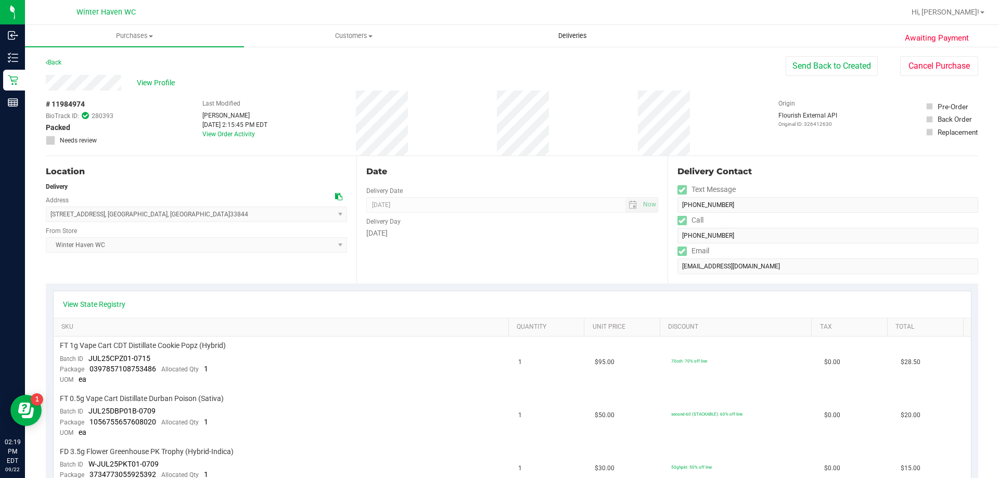
click at [573, 39] on span "Deliveries" at bounding box center [572, 35] width 57 height 9
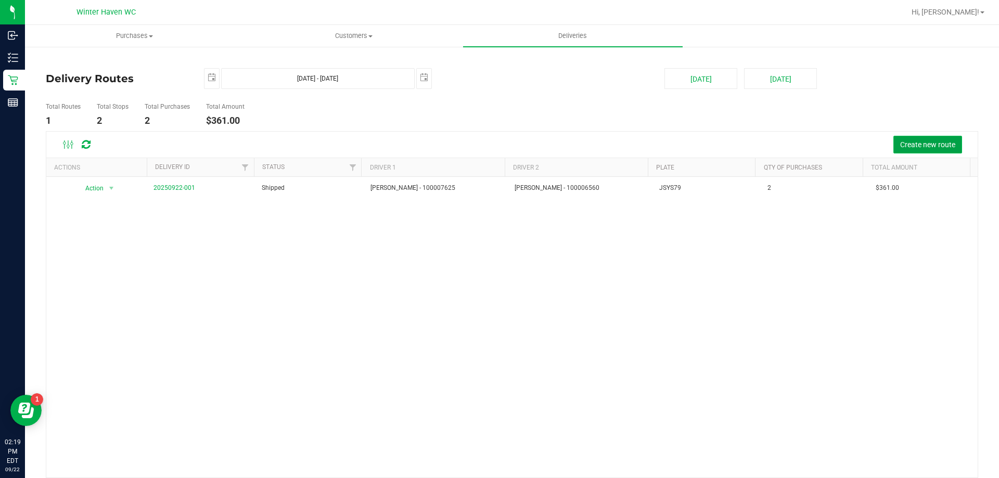
click at [910, 145] on span "Create new route" at bounding box center [927, 144] width 55 height 8
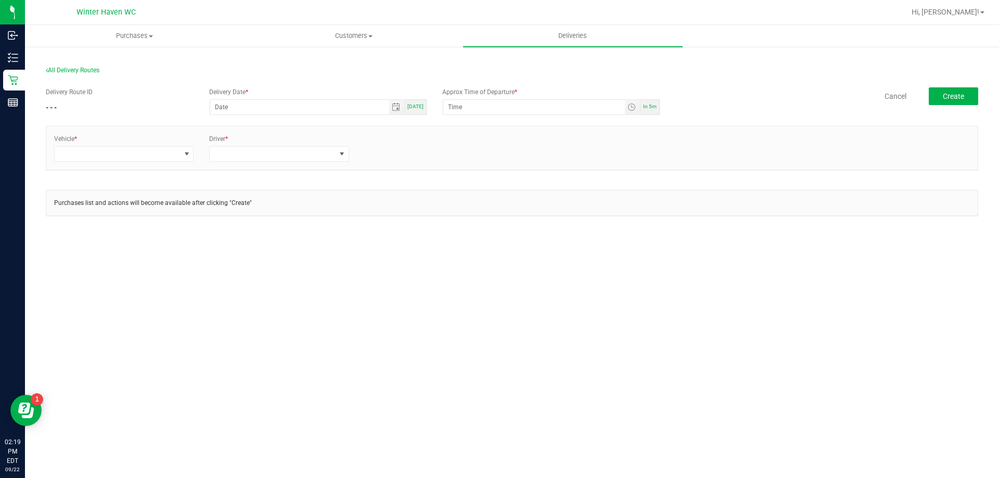
click at [643, 110] on div "In 5m" at bounding box center [649, 107] width 19 height 16
type input "[DATE]"
click at [458, 109] on input "2:24 PM" at bounding box center [534, 107] width 182 height 15
type input "2:30 PM"
click at [112, 152] on span at bounding box center [117, 154] width 125 height 15
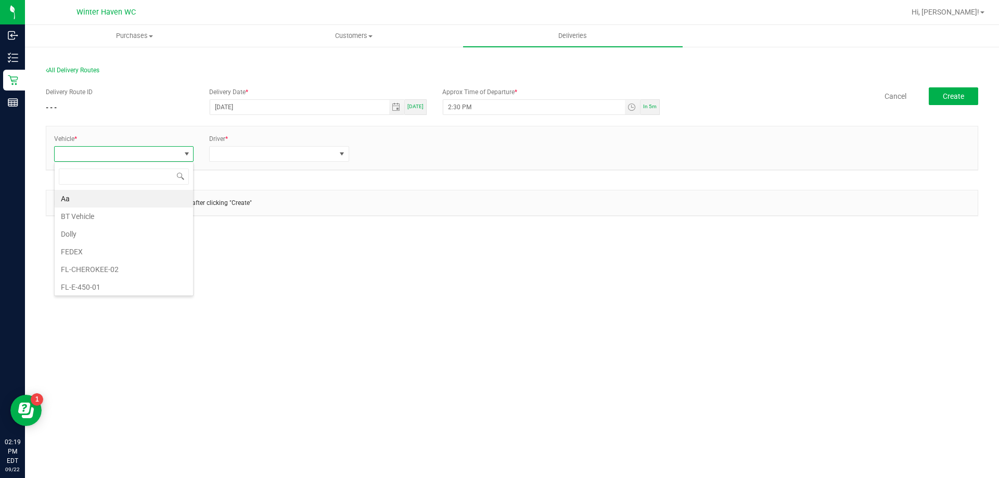
scroll to position [16, 140]
type input "31"
click at [149, 200] on li "FL-ESCAPE-31" at bounding box center [124, 199] width 138 height 18
click at [242, 152] on span at bounding box center [272, 154] width 125 height 15
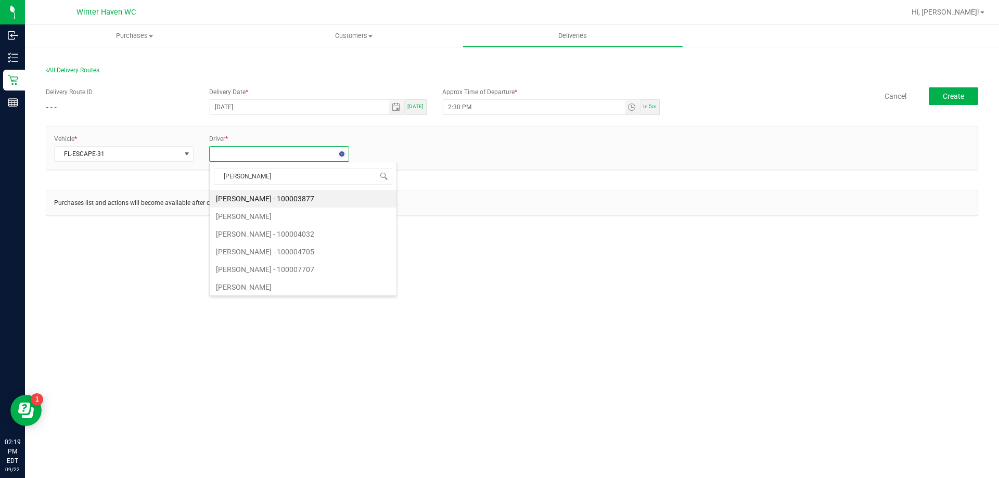
type input "[PERSON_NAME]"
click at [256, 199] on li "[PERSON_NAME] - 100006560" at bounding box center [279, 199] width 138 height 18
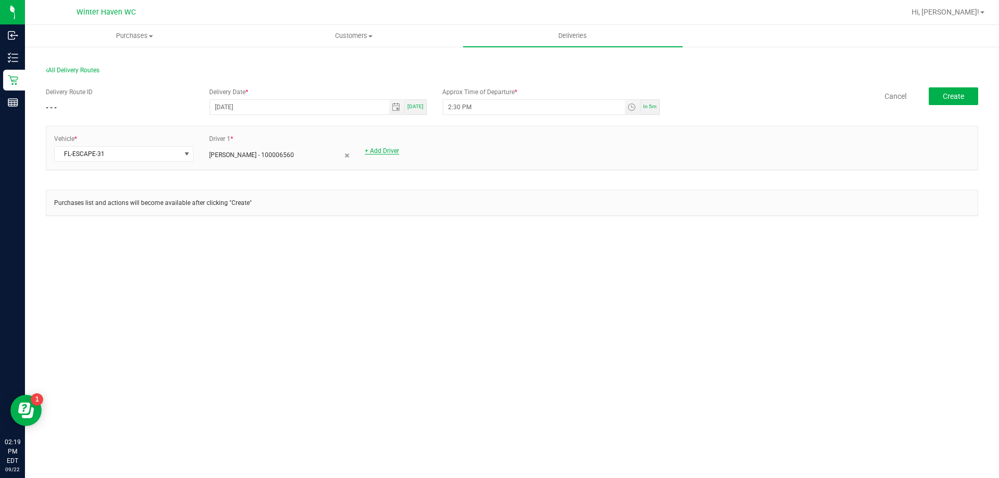
click at [373, 148] on link "+ Add Driver" at bounding box center [382, 150] width 34 height 7
click at [388, 154] on span at bounding box center [427, 154] width 125 height 15
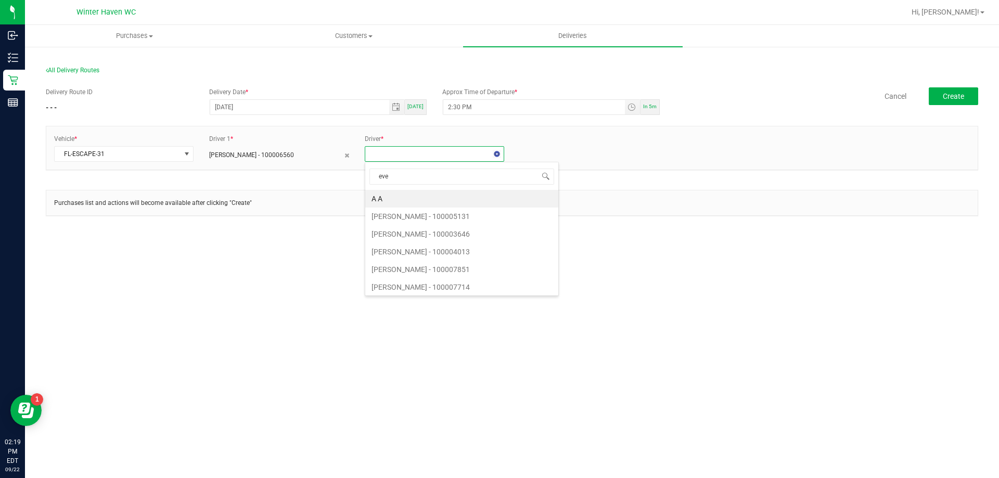
type input "ever"
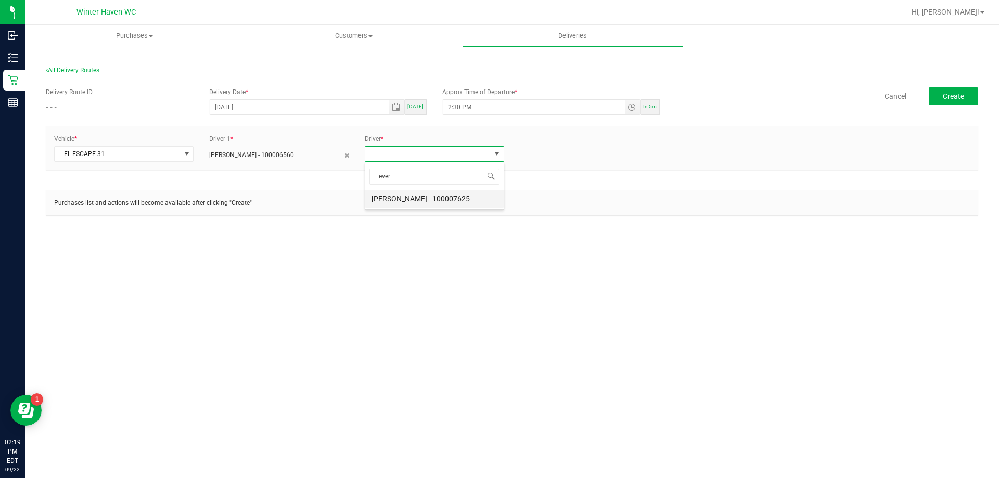
click at [446, 203] on li "[PERSON_NAME] - 100007625" at bounding box center [434, 199] width 138 height 18
click at [946, 99] on span "Create" at bounding box center [953, 96] width 21 height 8
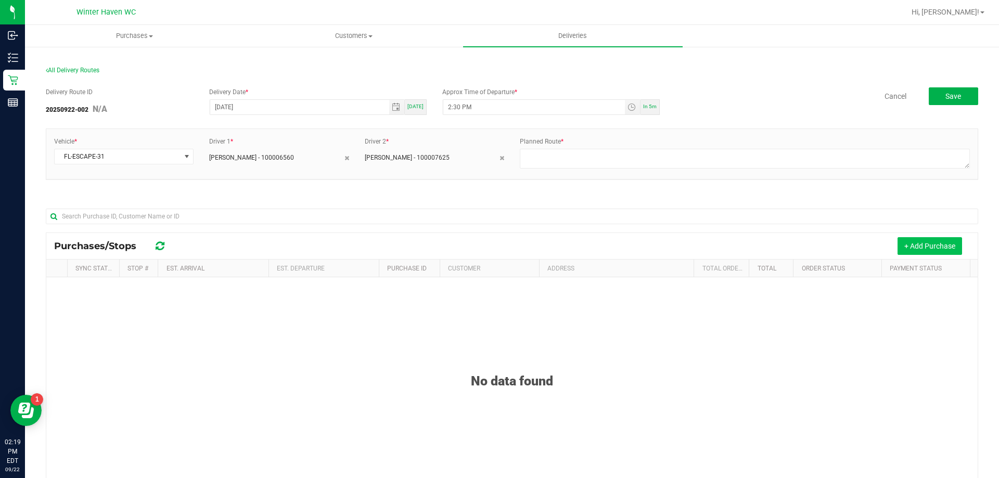
click at [936, 246] on button "+ Add Purchase" at bounding box center [929, 246] width 65 height 18
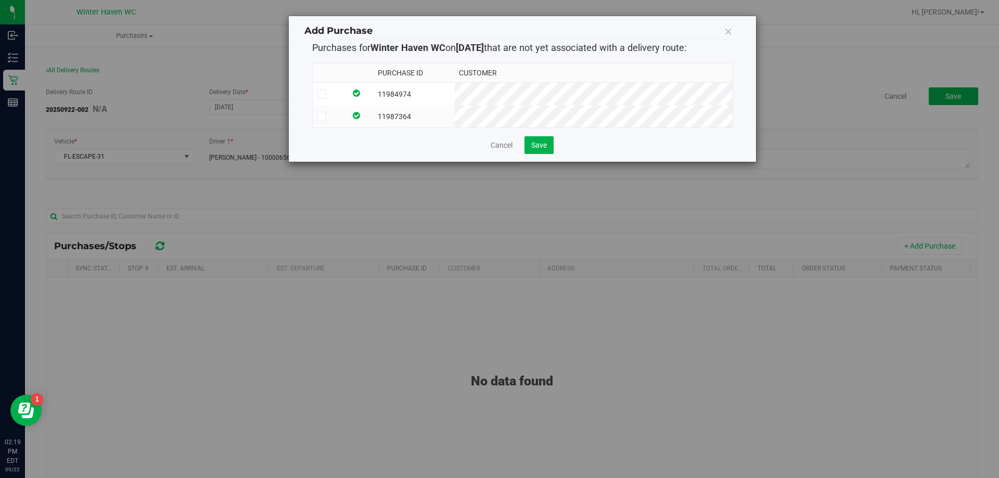
click at [319, 94] on icon at bounding box center [321, 94] width 7 height 0
click at [0, 0] on input "checkbox" at bounding box center [0, 0] width 0 height 0
click at [317, 116] on span at bounding box center [321, 116] width 9 height 9
click at [0, 0] on input "checkbox" at bounding box center [0, 0] width 0 height 0
click at [532, 149] on span "Save" at bounding box center [539, 145] width 16 height 8
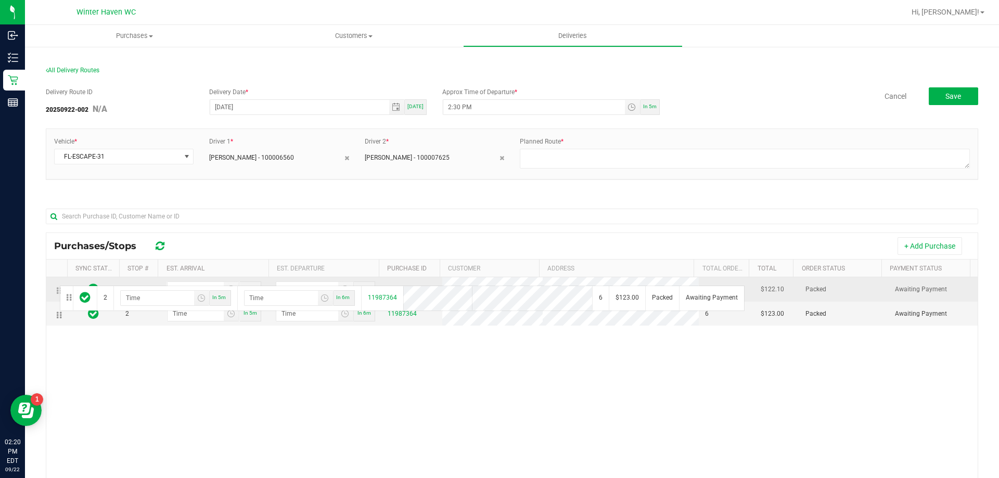
drag, startPoint x: 57, startPoint y: 319, endPoint x: 57, endPoint y: 284, distance: 34.9
click at [202, 292] on input "hour:minute AM" at bounding box center [196, 289] width 57 height 15
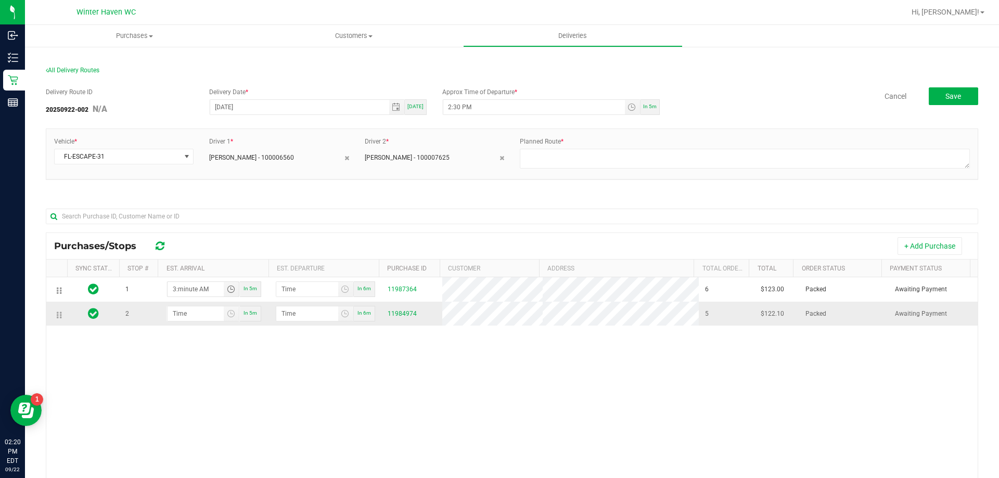
type input "3:00 AM"
type input "3:01 AM"
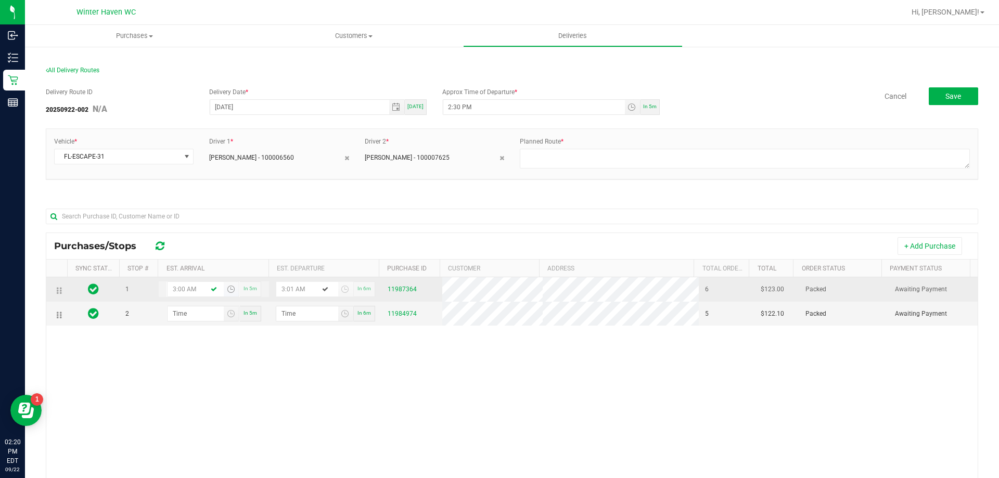
type input "3:00 PM"
type input "3:01 PM"
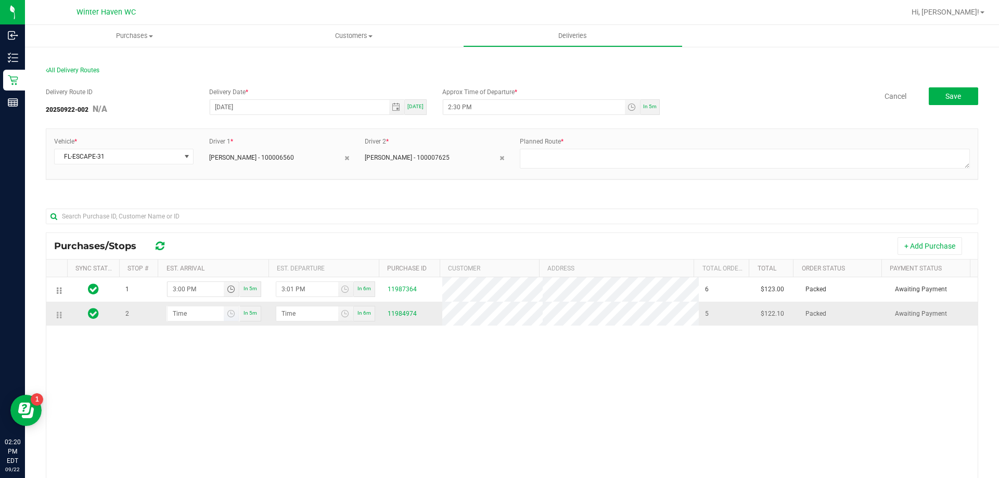
type input "3:00 PM"
click at [187, 314] on input "hour:minute AM" at bounding box center [196, 313] width 57 height 15
type input "4:00 AM"
type input "4:01 AM"
type input "4:00 PM"
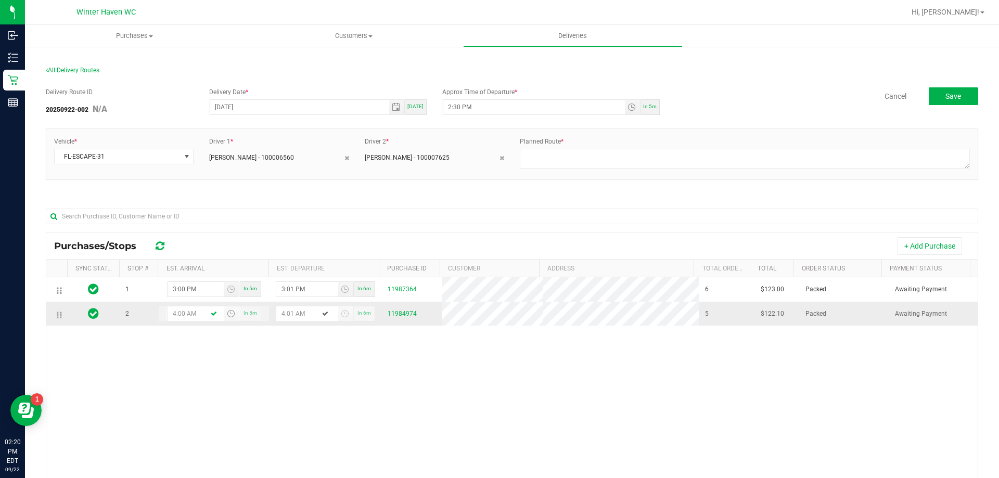
type input "4:01 PM"
type input "4:00 PM"
click at [576, 157] on textarea at bounding box center [745, 159] width 450 height 20
type textarea "2"
click at [947, 101] on button "Save" at bounding box center [953, 96] width 49 height 18
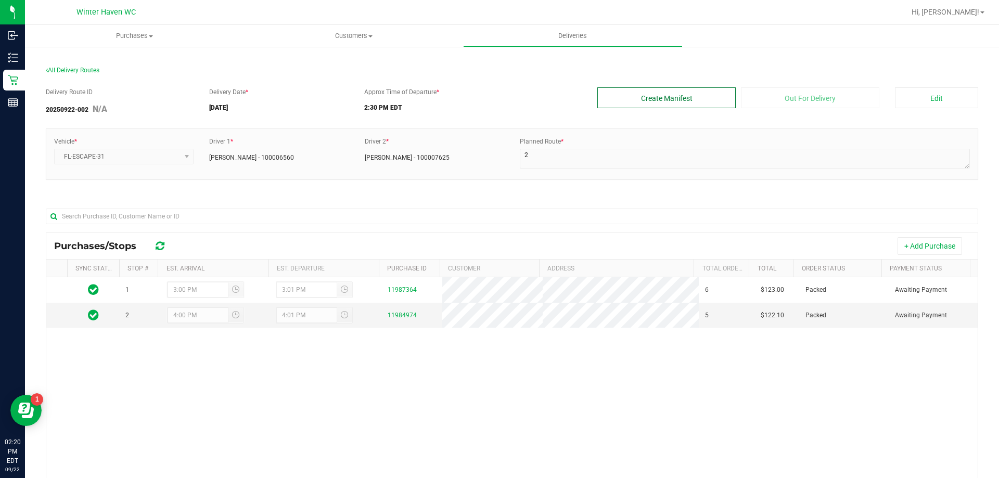
click at [695, 98] on button "Create Manifest" at bounding box center [666, 97] width 138 height 21
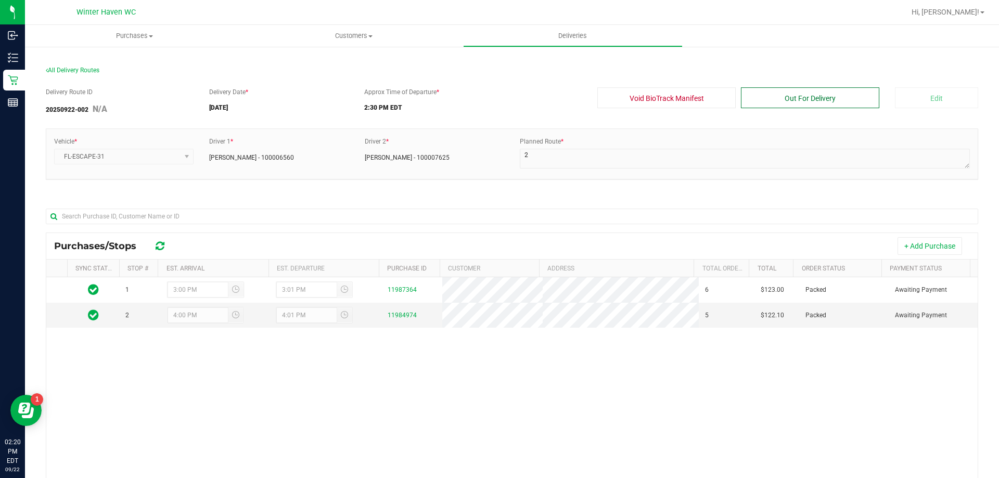
click at [777, 92] on button "Out For Delivery" at bounding box center [810, 97] width 138 height 21
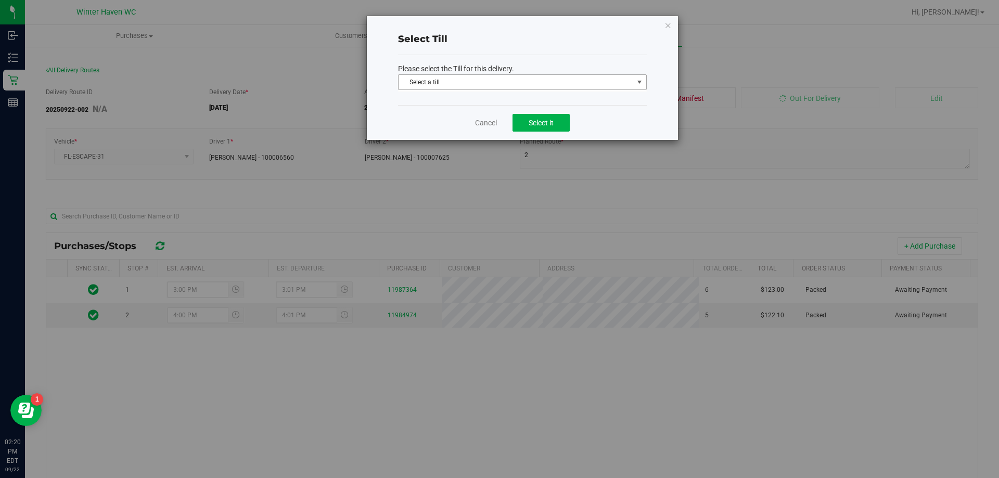
drag, startPoint x: 555, startPoint y: 80, endPoint x: 544, endPoint y: 86, distance: 12.4
click at [554, 80] on span "Select a till" at bounding box center [516, 82] width 235 height 15
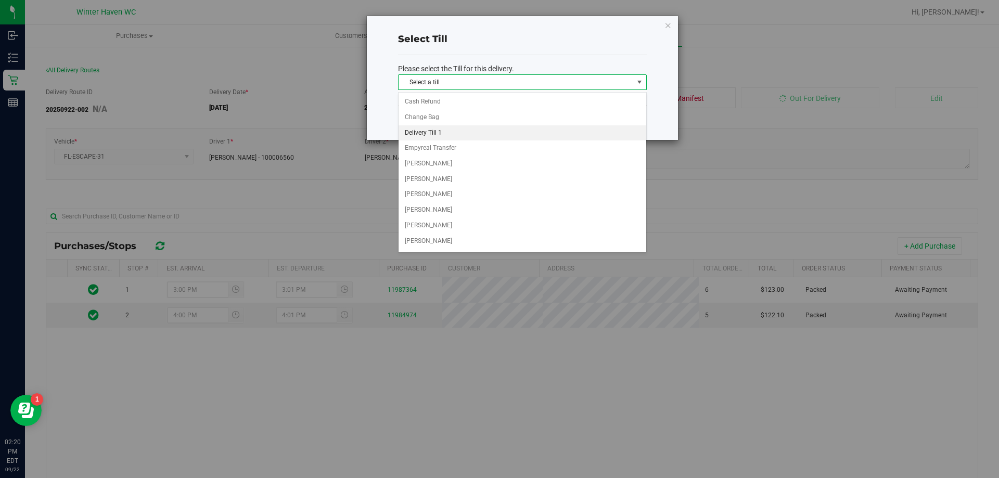
click at [474, 136] on li "Delivery Till 1" at bounding box center [523, 133] width 248 height 16
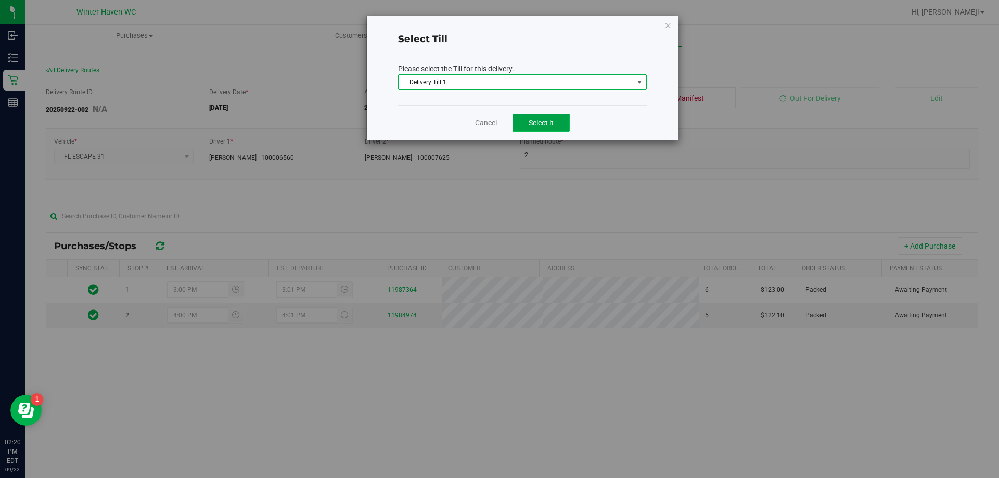
click at [522, 122] on button "Select it" at bounding box center [540, 123] width 57 height 18
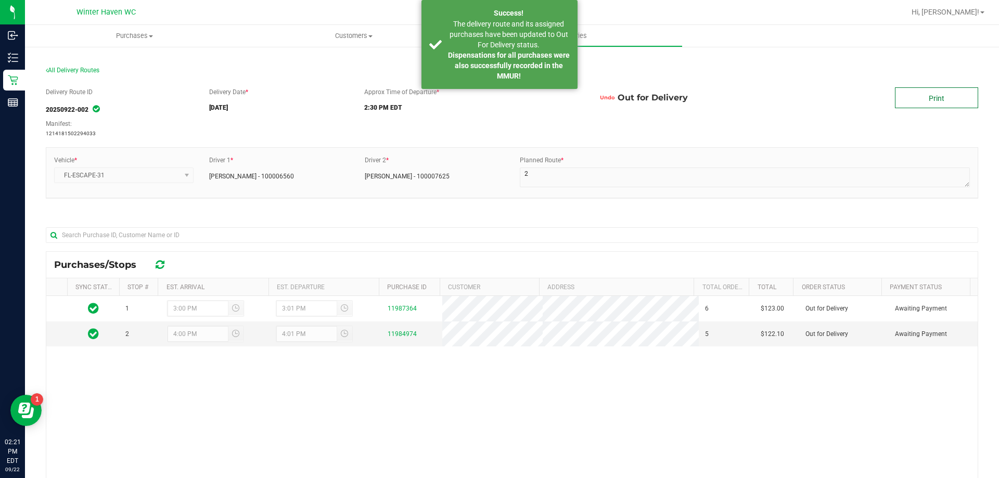
click at [916, 98] on link "Print" at bounding box center [936, 97] width 83 height 21
